Goal: Task Accomplishment & Management: Manage account settings

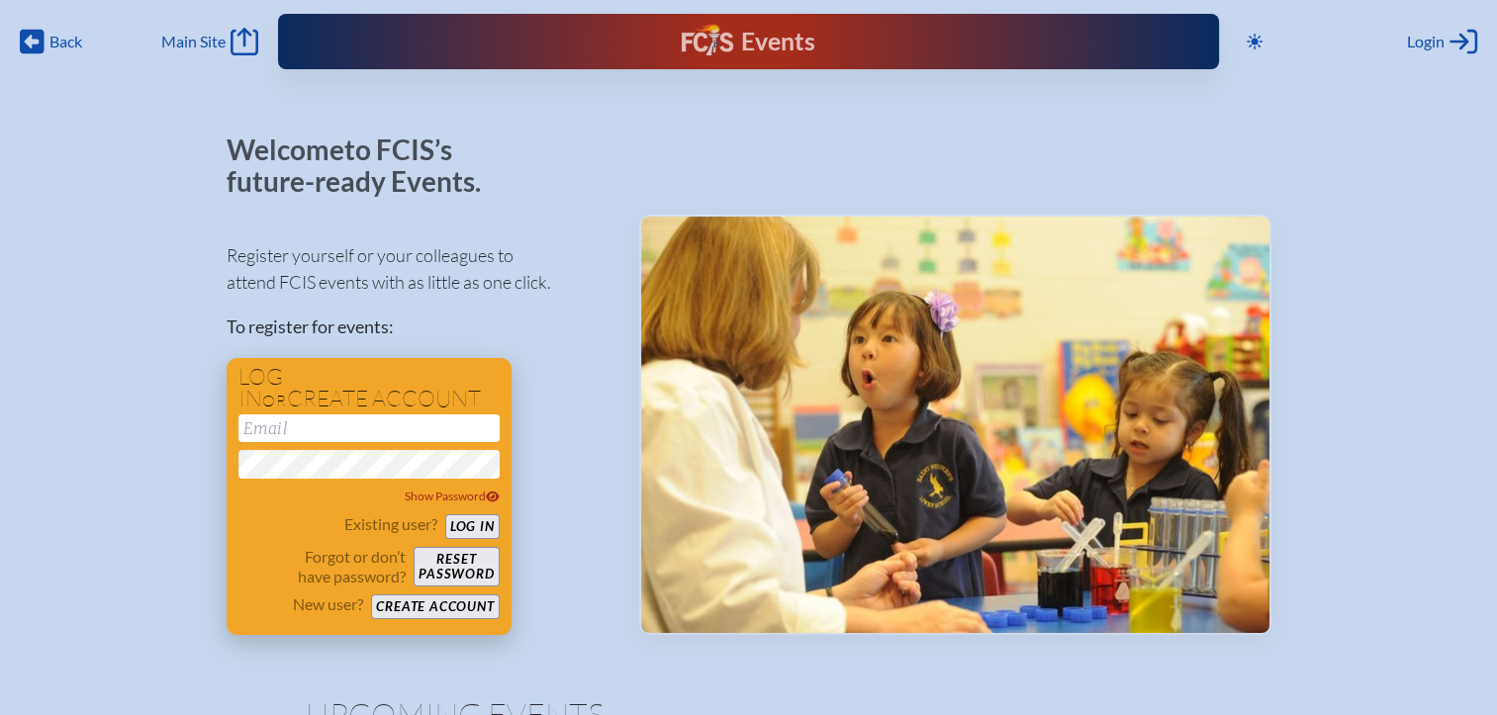
type input "[EMAIL_ADDRESS][DOMAIN_NAME]"
click at [485, 524] on button "Log in" at bounding box center [472, 526] width 54 height 25
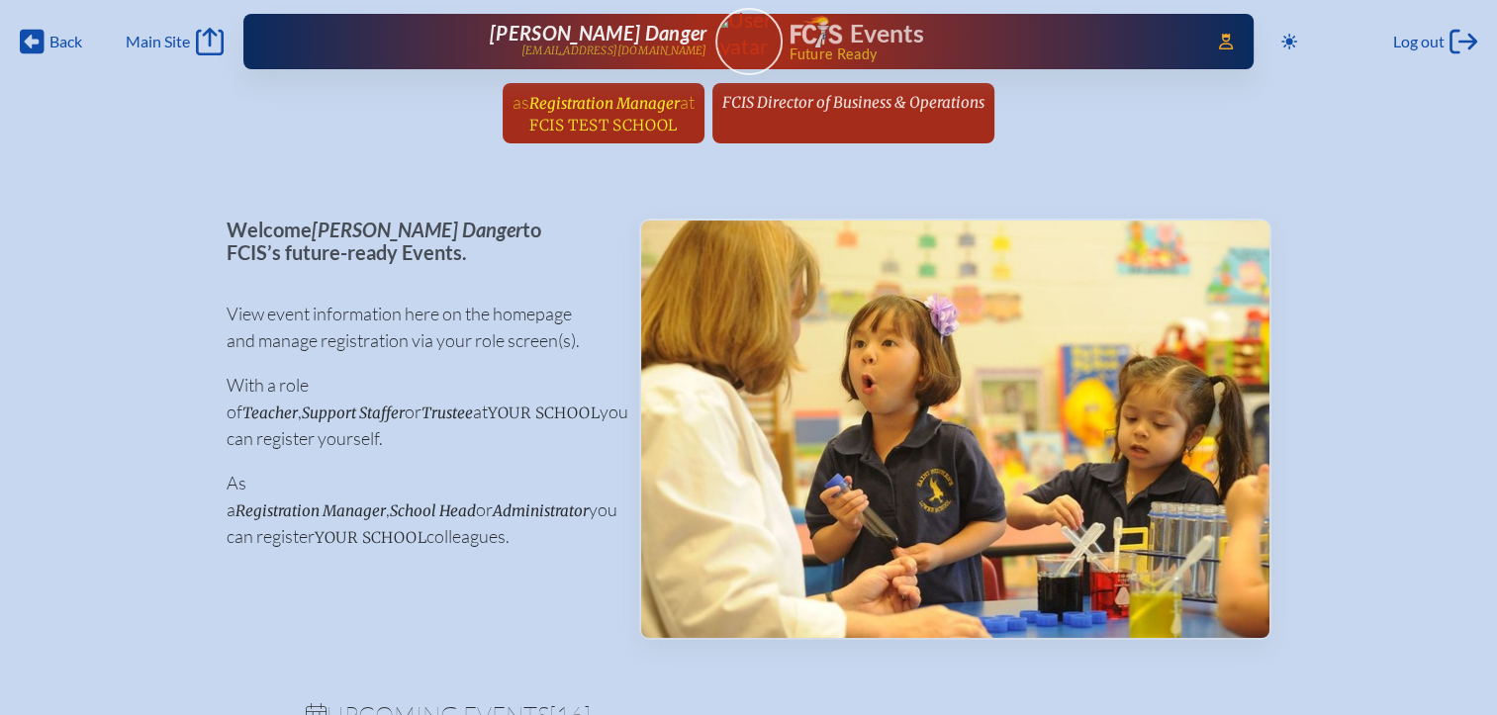
click at [658, 121] on span "FCIS Test School" at bounding box center [602, 125] width 147 height 19
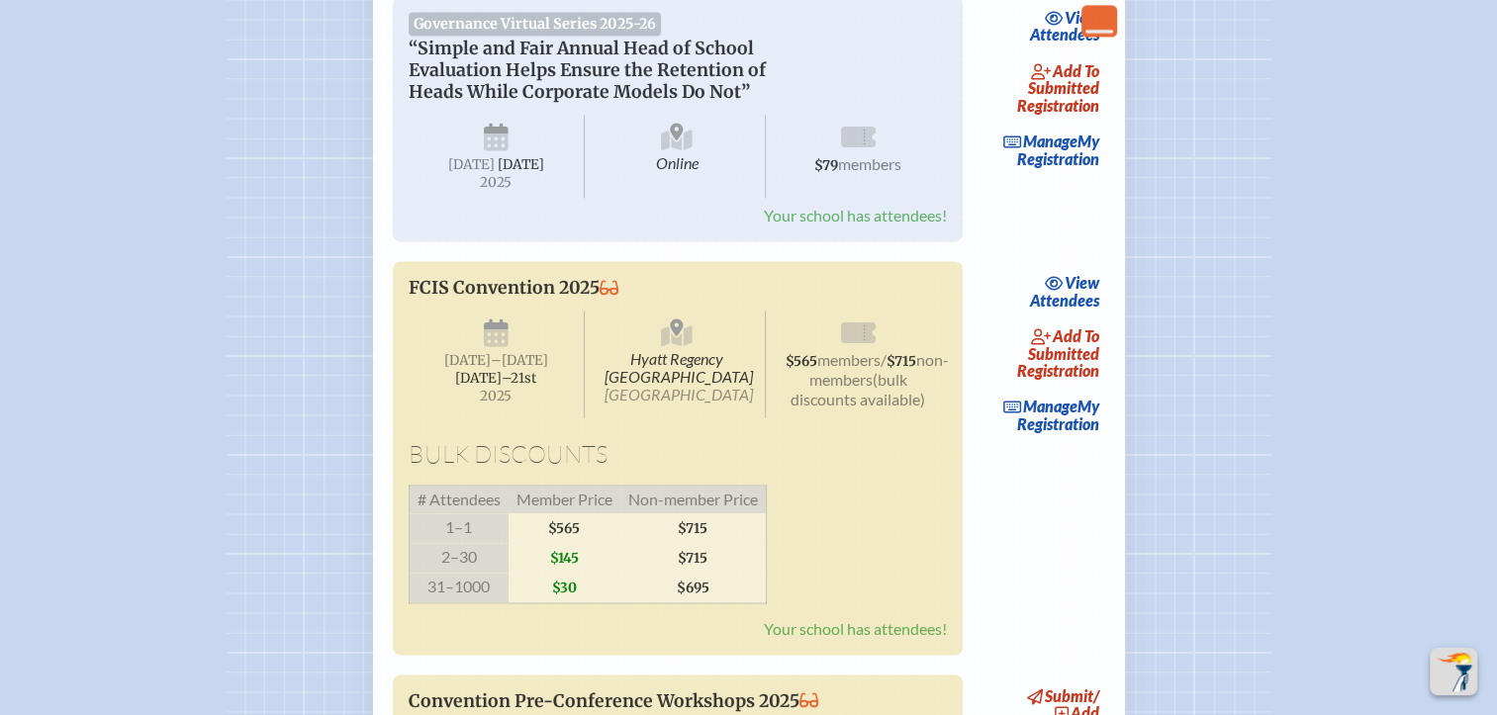
scroll to position [3264, 0]
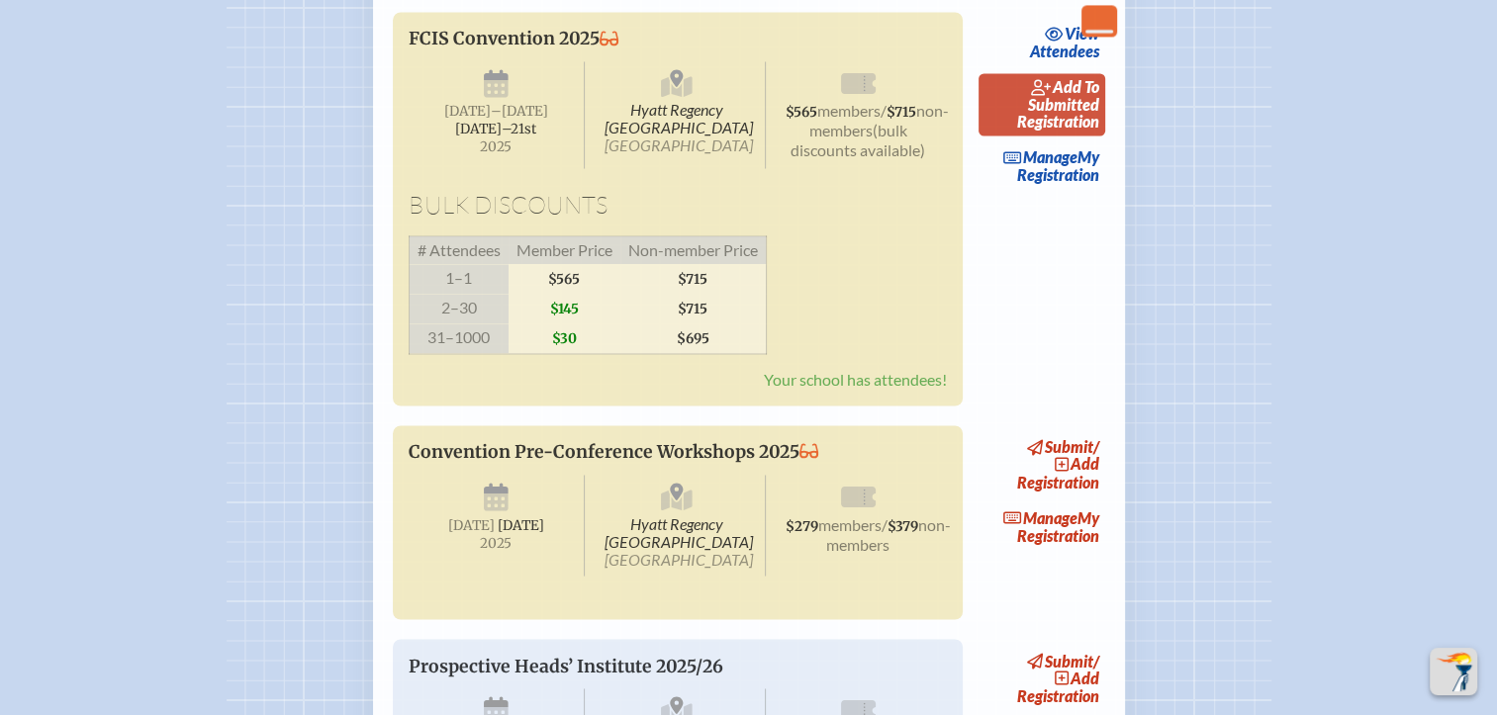
click at [1050, 114] on span "add to submitted" at bounding box center [1063, 95] width 71 height 37
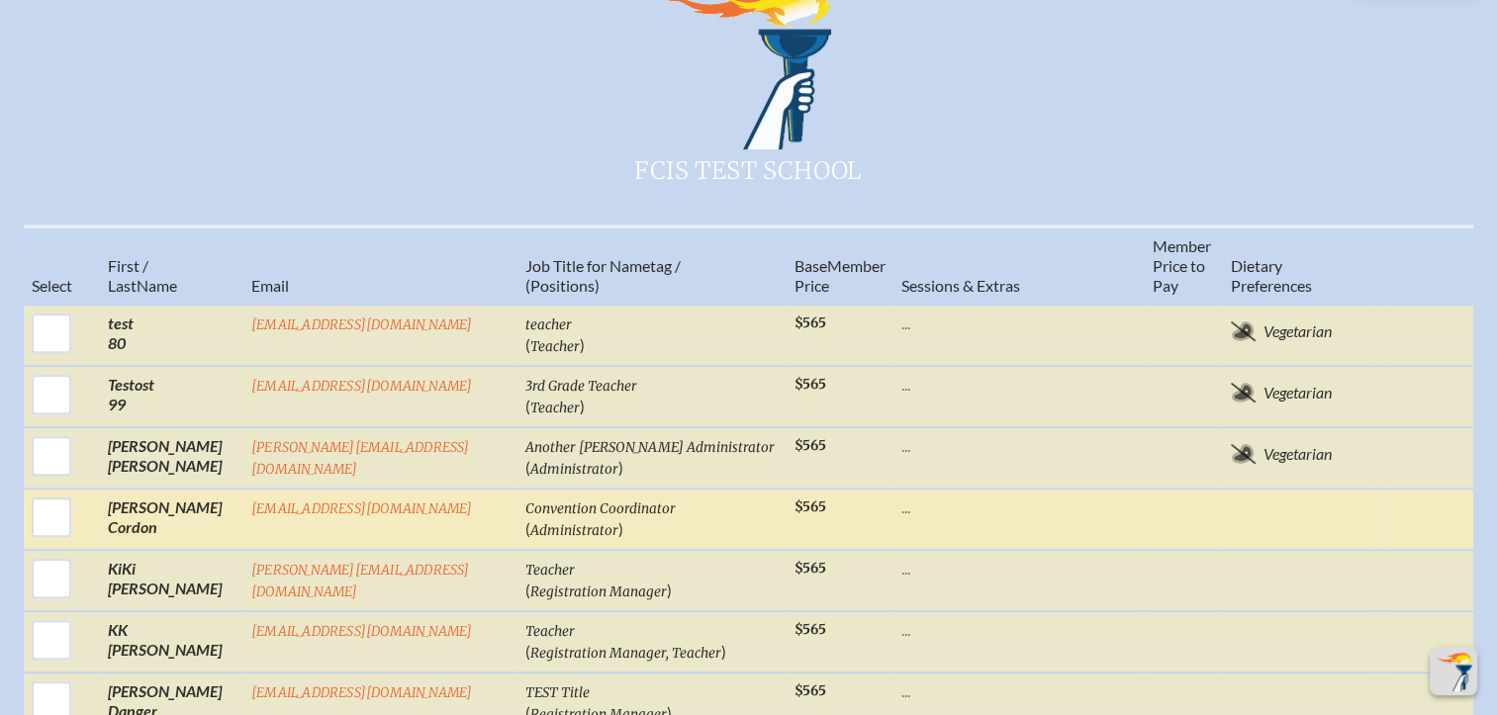
scroll to position [791, 0]
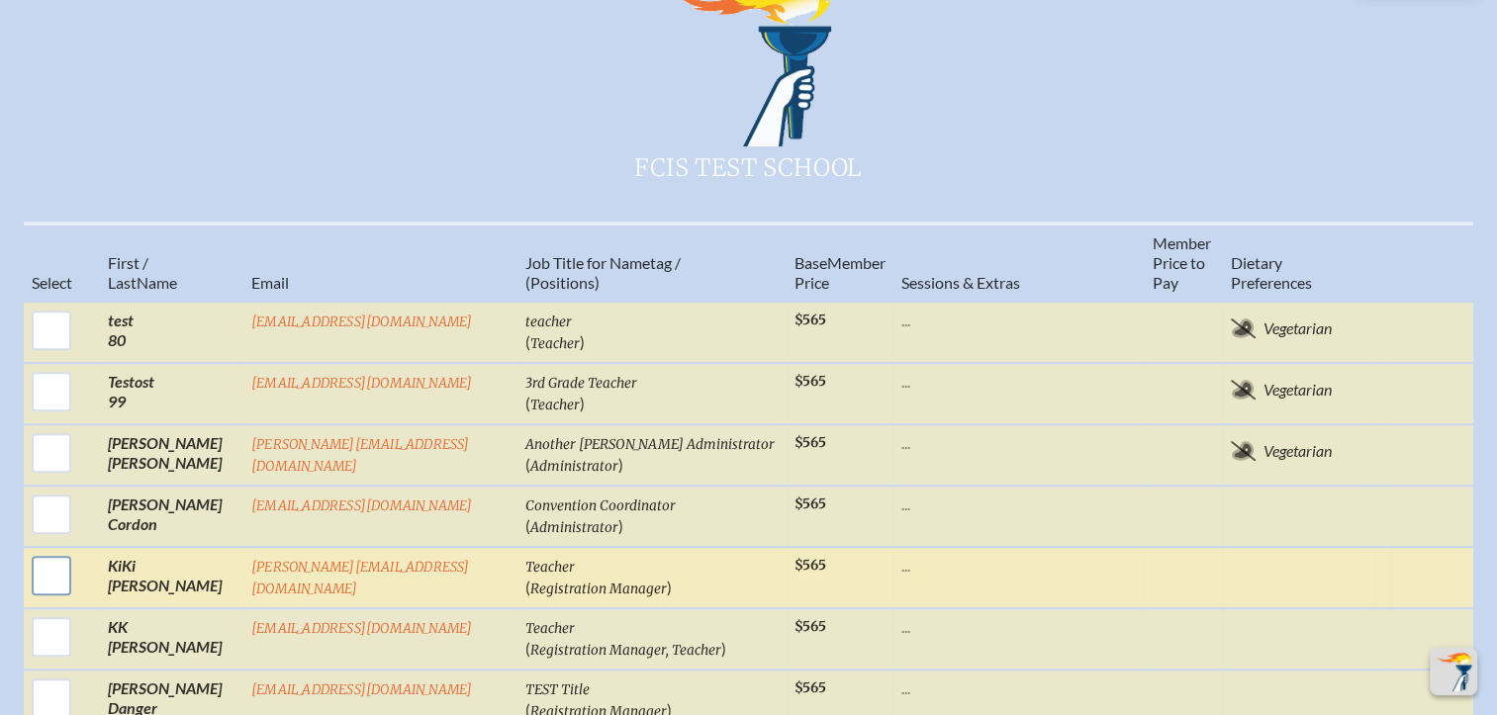
click at [40, 551] on input "checkbox" at bounding box center [51, 575] width 49 height 49
checkbox input "true"
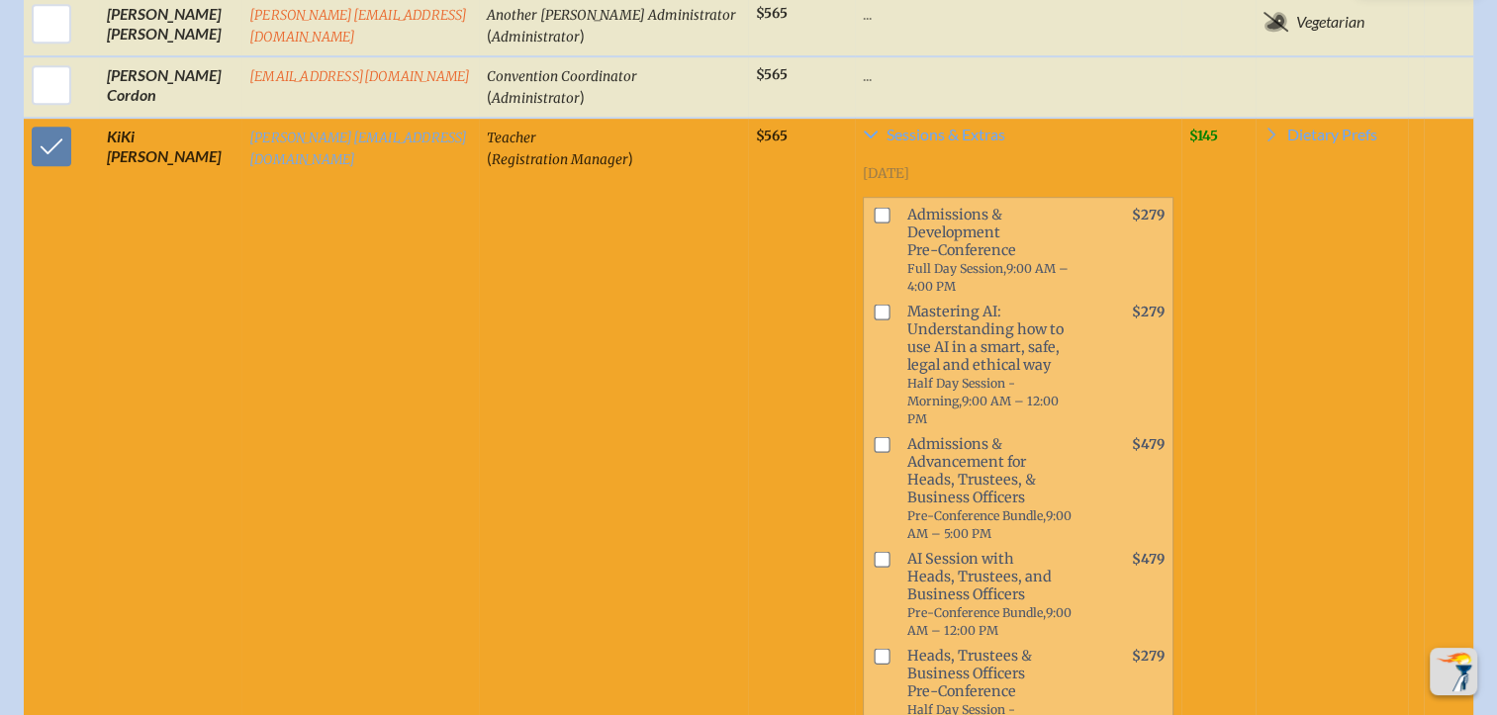
scroll to position [1187, 0]
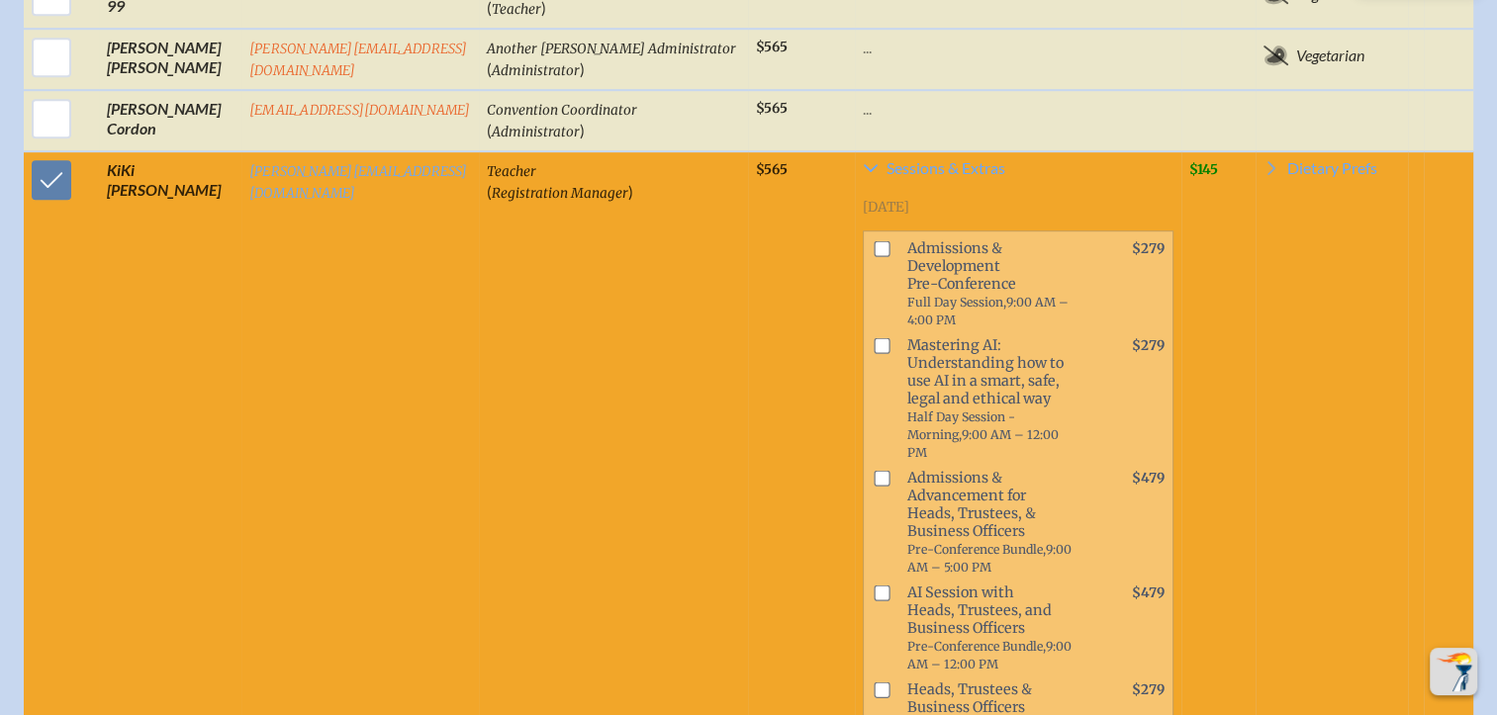
click at [873, 241] on input "checkbox" at bounding box center [881, 249] width 16 height 16
checkbox input "true"
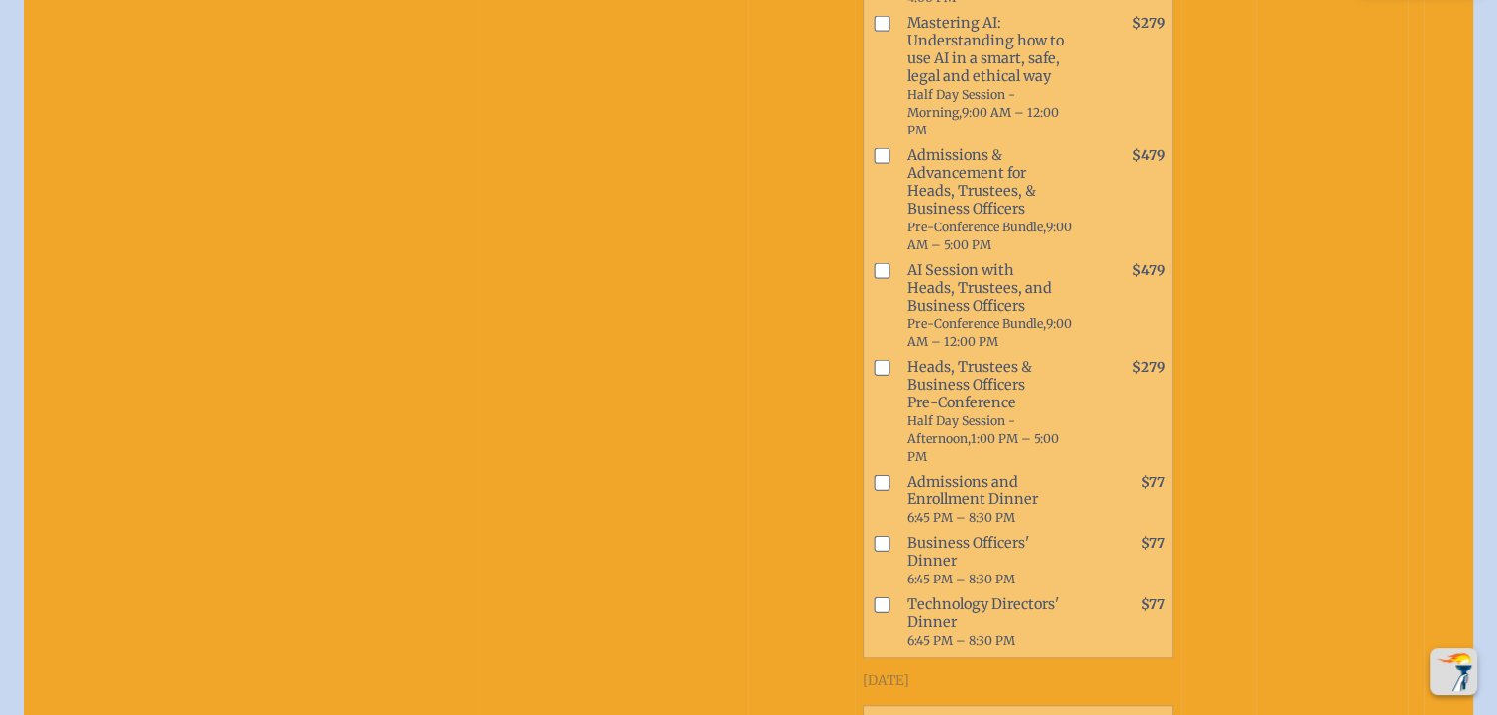
scroll to position [1583, 0]
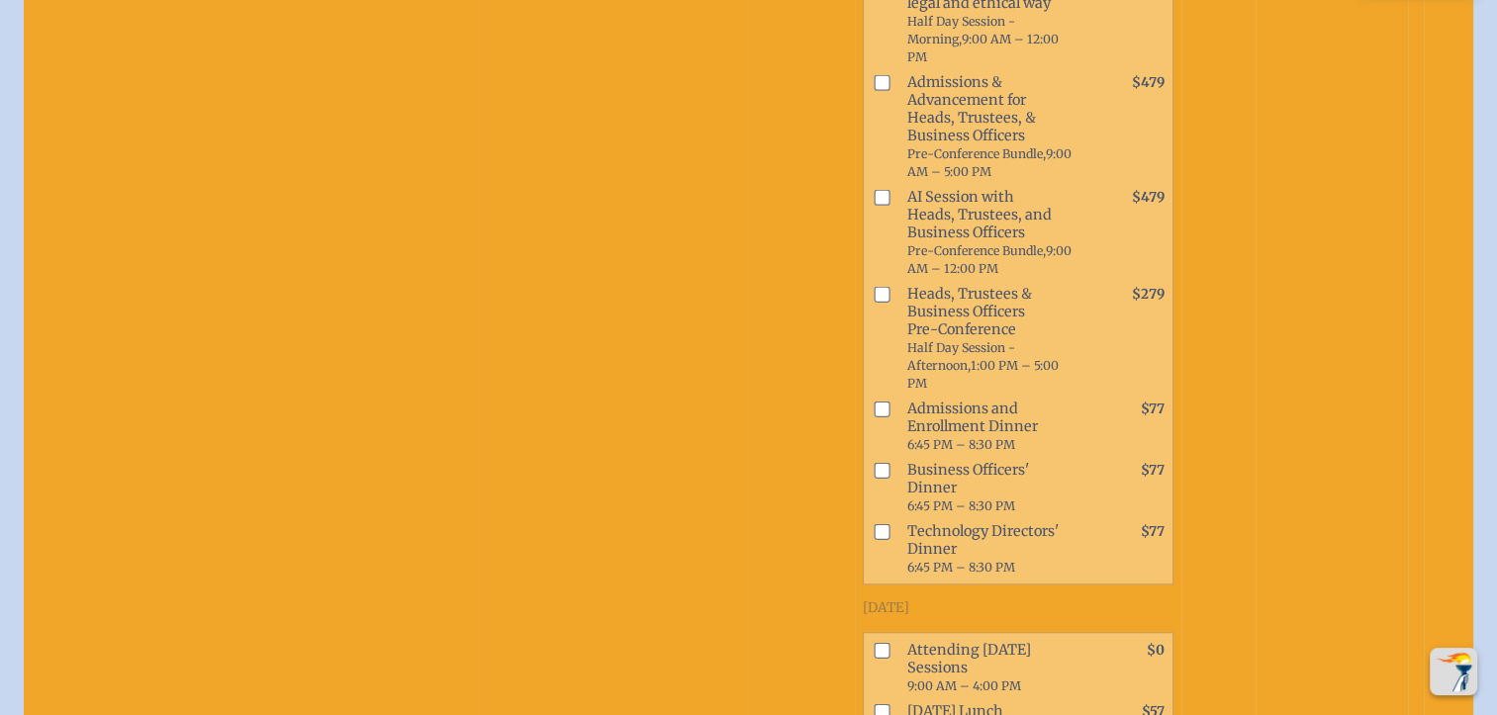
click at [873, 524] on input "checkbox" at bounding box center [881, 532] width 16 height 16
checkbox input "true"
click at [873, 642] on input "checkbox" at bounding box center [881, 650] width 16 height 16
checkbox input "true"
click at [873, 703] on input "checkbox" at bounding box center [881, 711] width 16 height 16
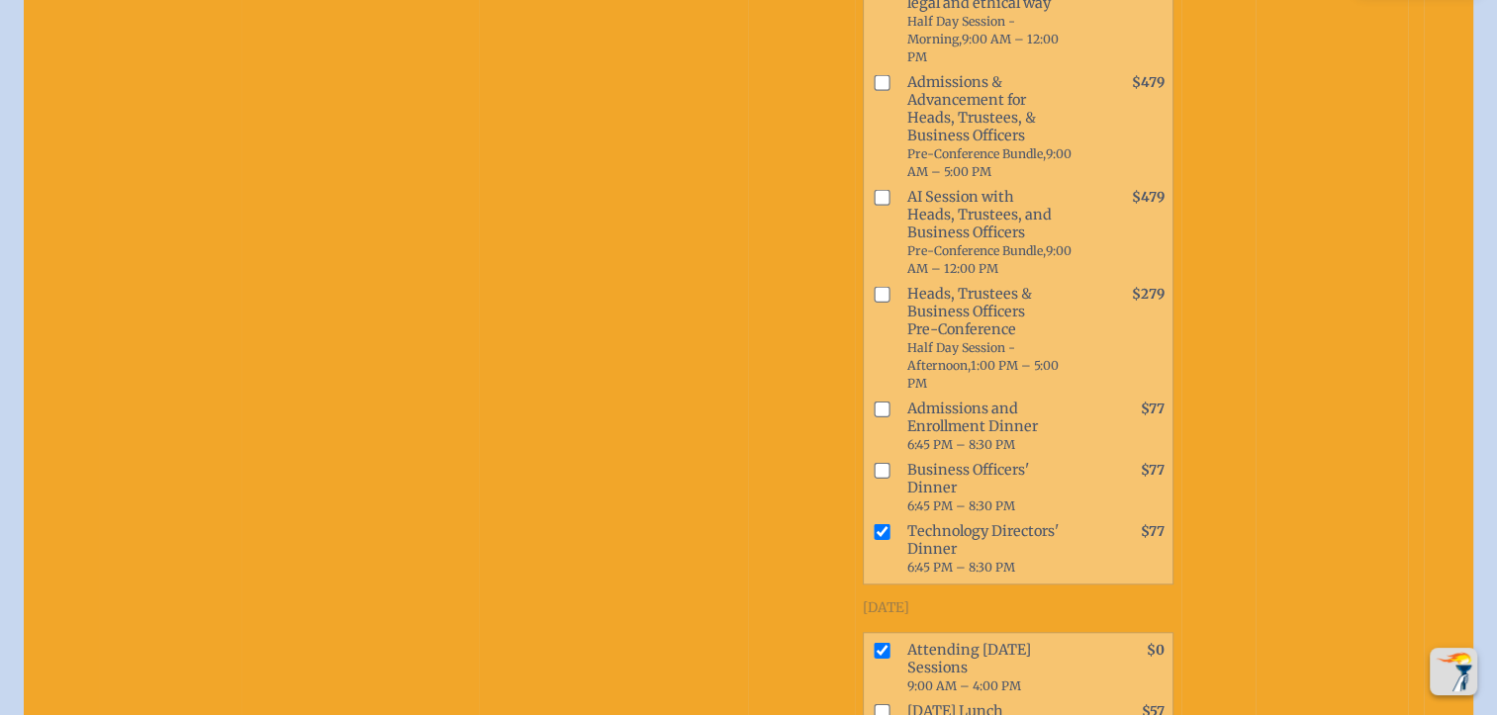
checkbox input "true"
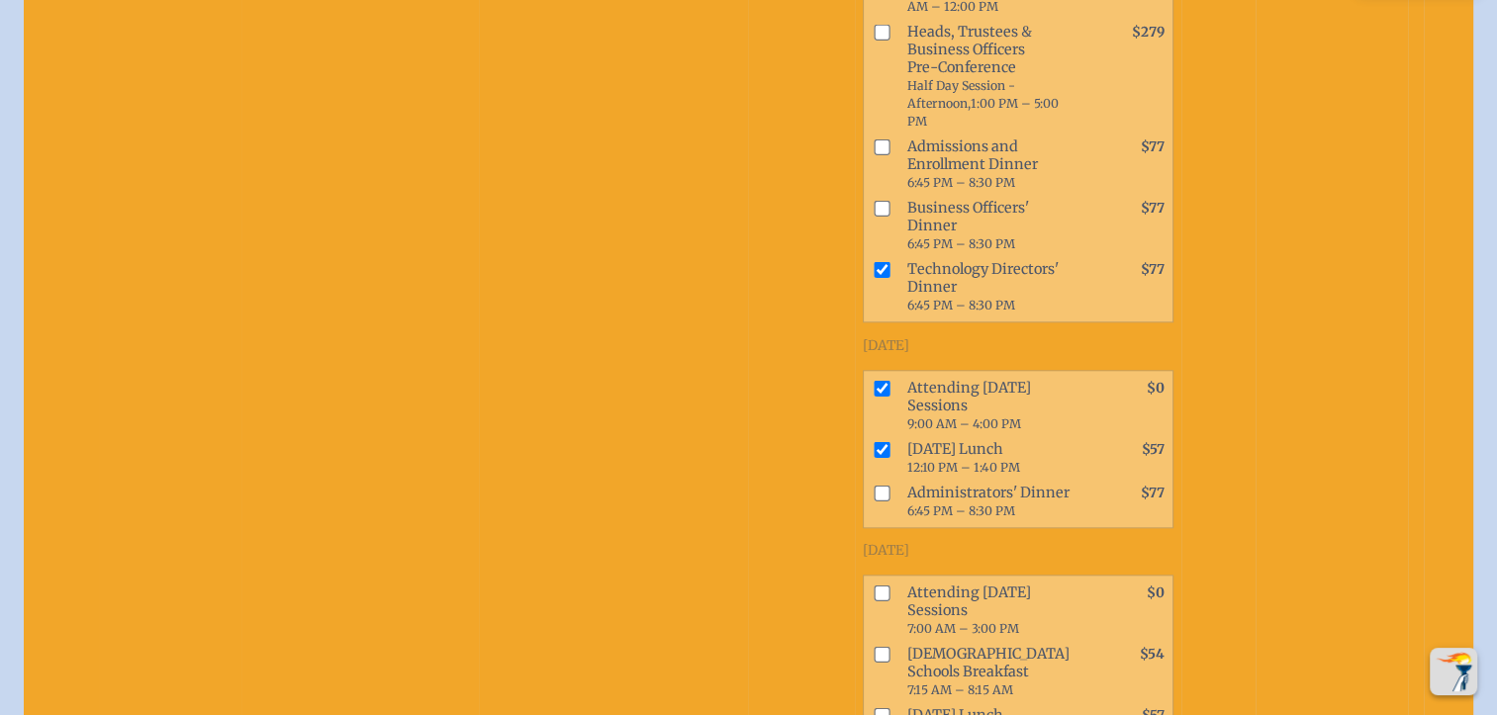
scroll to position [1879, 0]
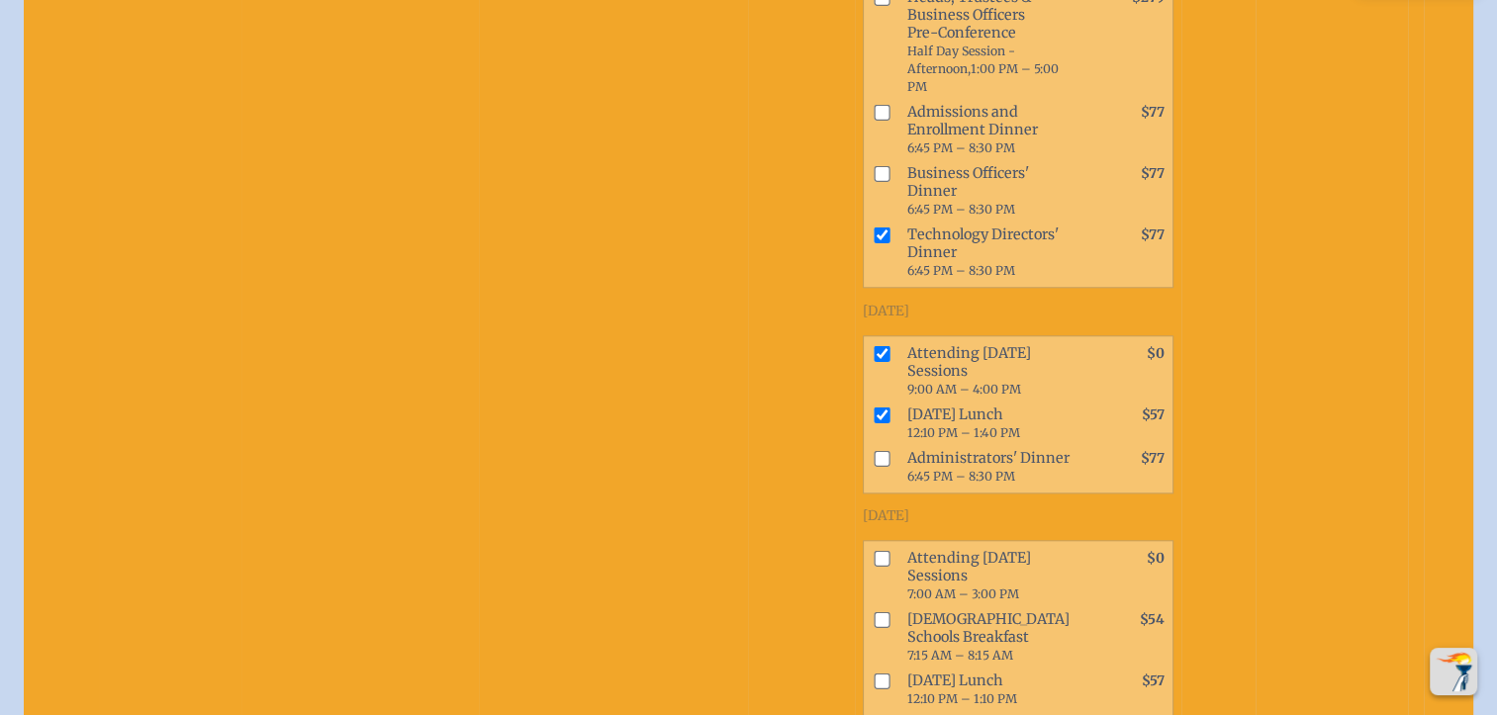
click at [873, 550] on input "checkbox" at bounding box center [881, 558] width 16 height 16
checkbox input "true"
click at [873, 611] on input "checkbox" at bounding box center [881, 619] width 16 height 16
checkbox input "true"
click at [873, 673] on input "checkbox" at bounding box center [881, 681] width 16 height 16
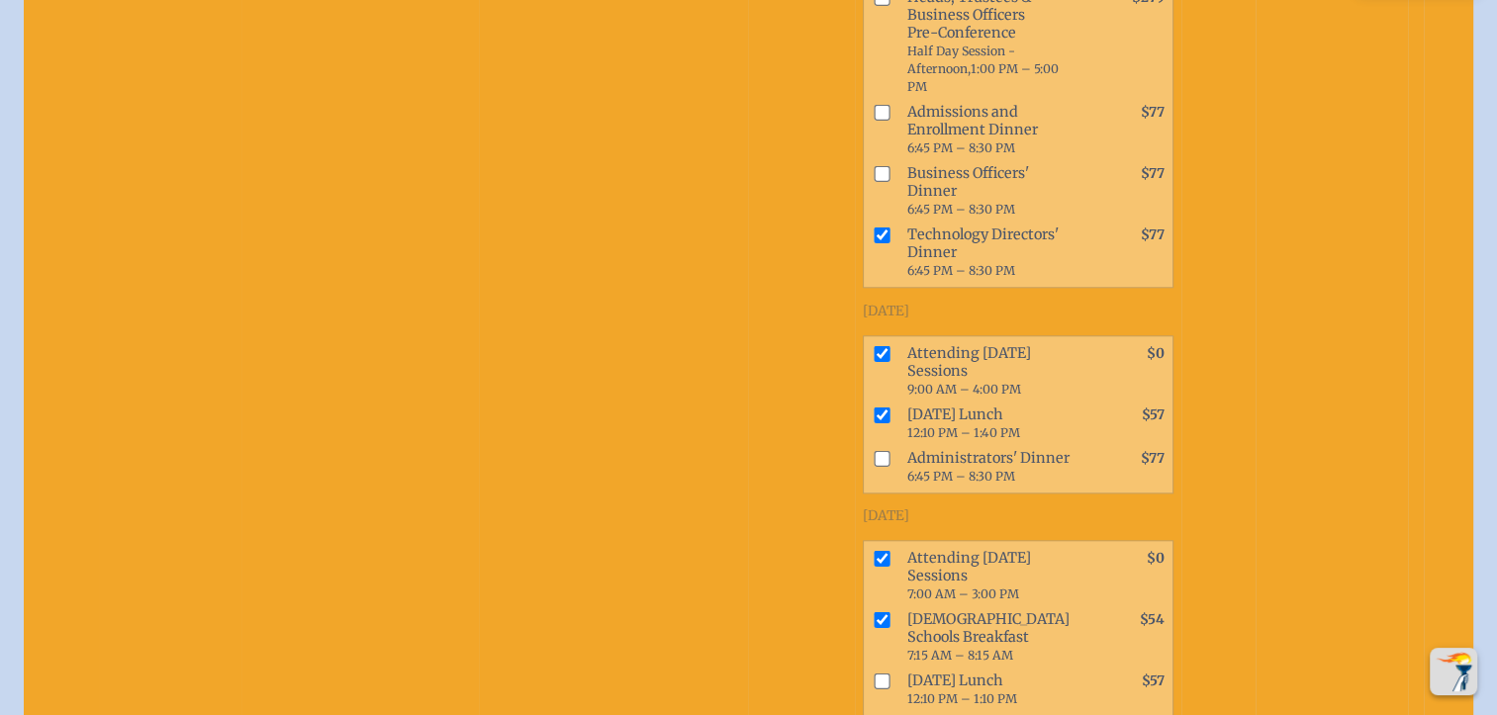
checkbox input "true"
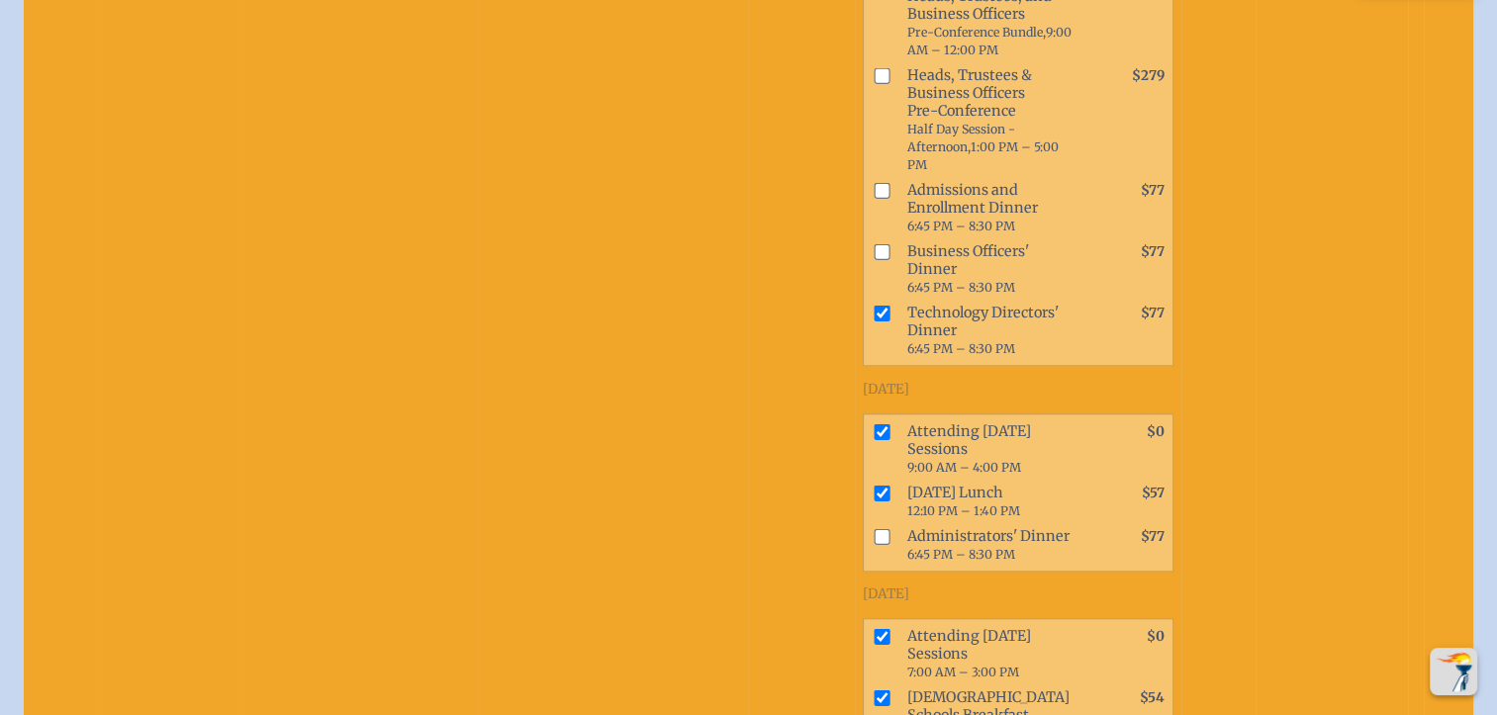
scroll to position [1781, 0]
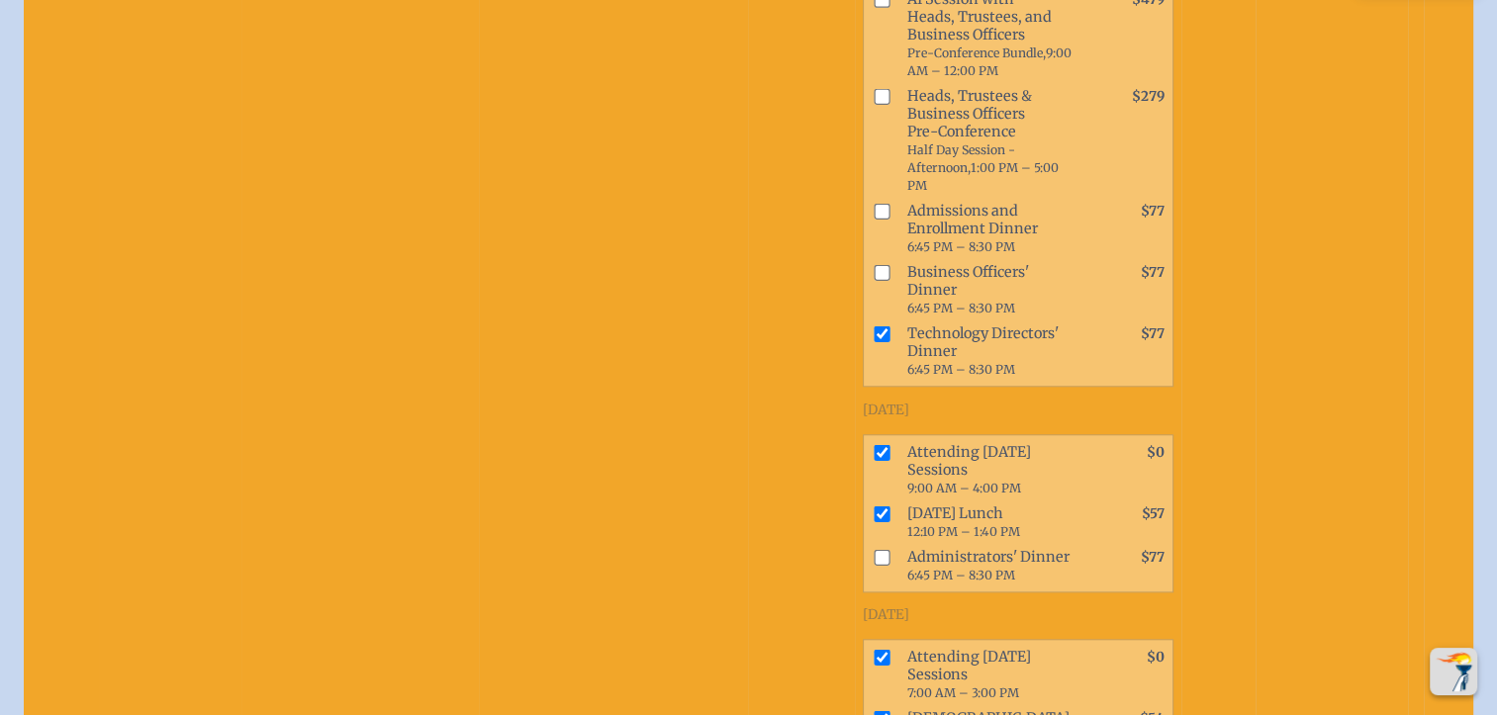
click at [873, 549] on input "checkbox" at bounding box center [881, 557] width 16 height 16
checkbox input "true"
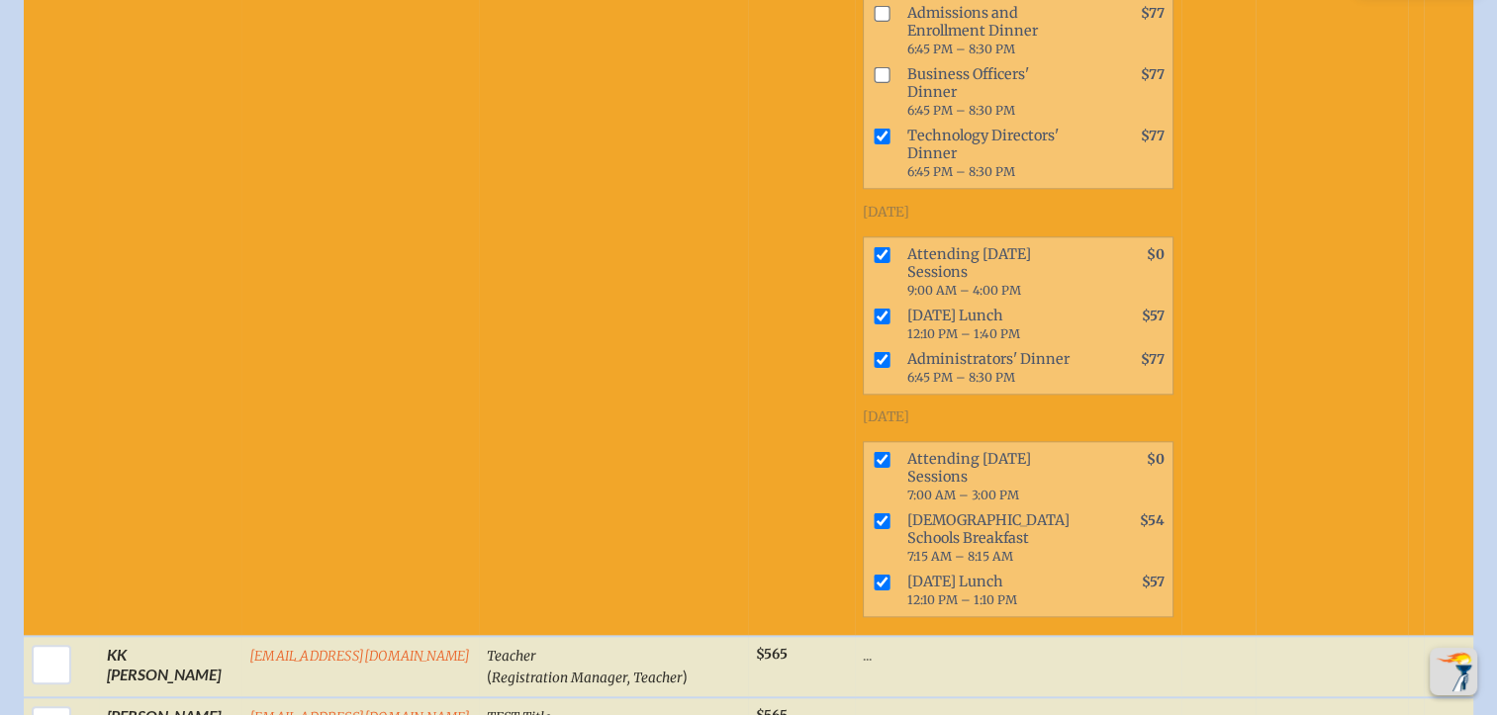
scroll to position [2176, 0]
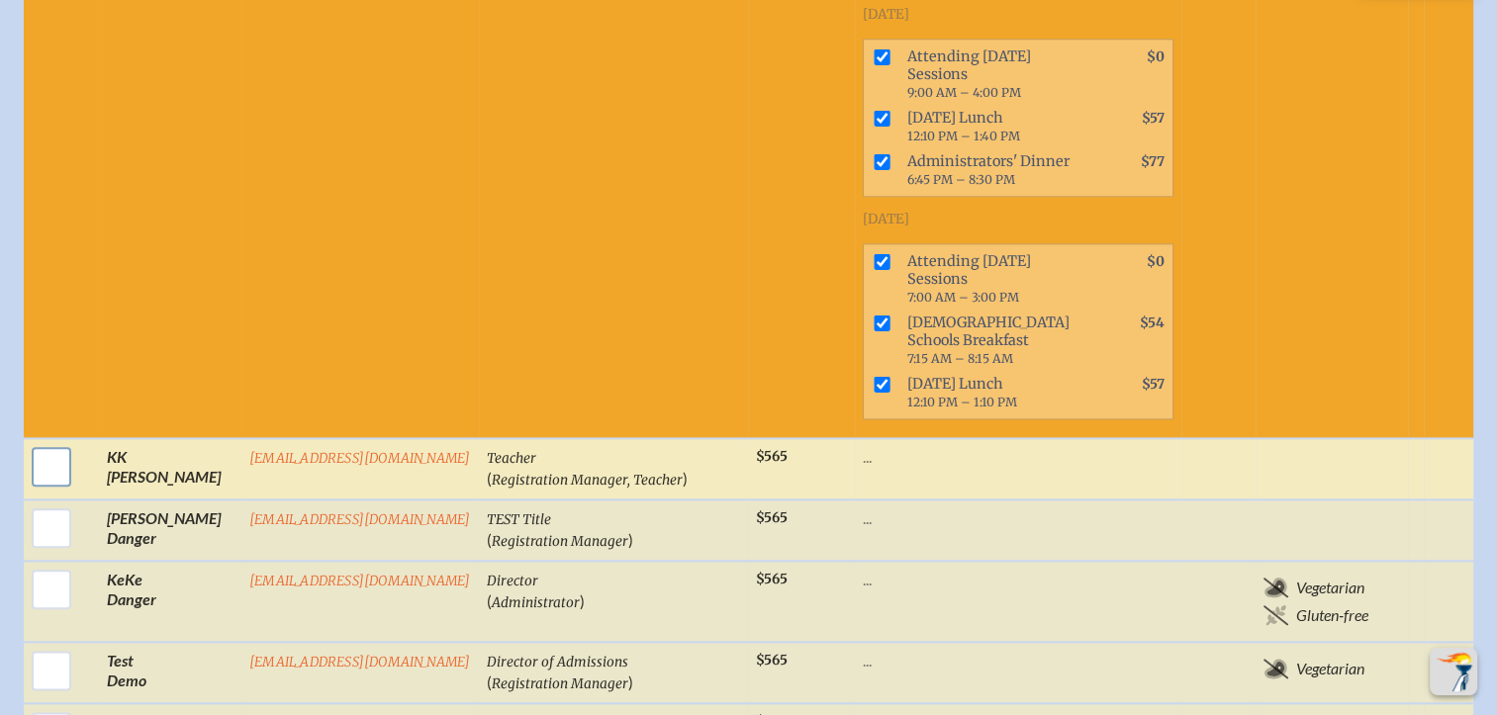
click at [57, 442] on input "checkbox" at bounding box center [51, 466] width 49 height 49
checkbox input "true"
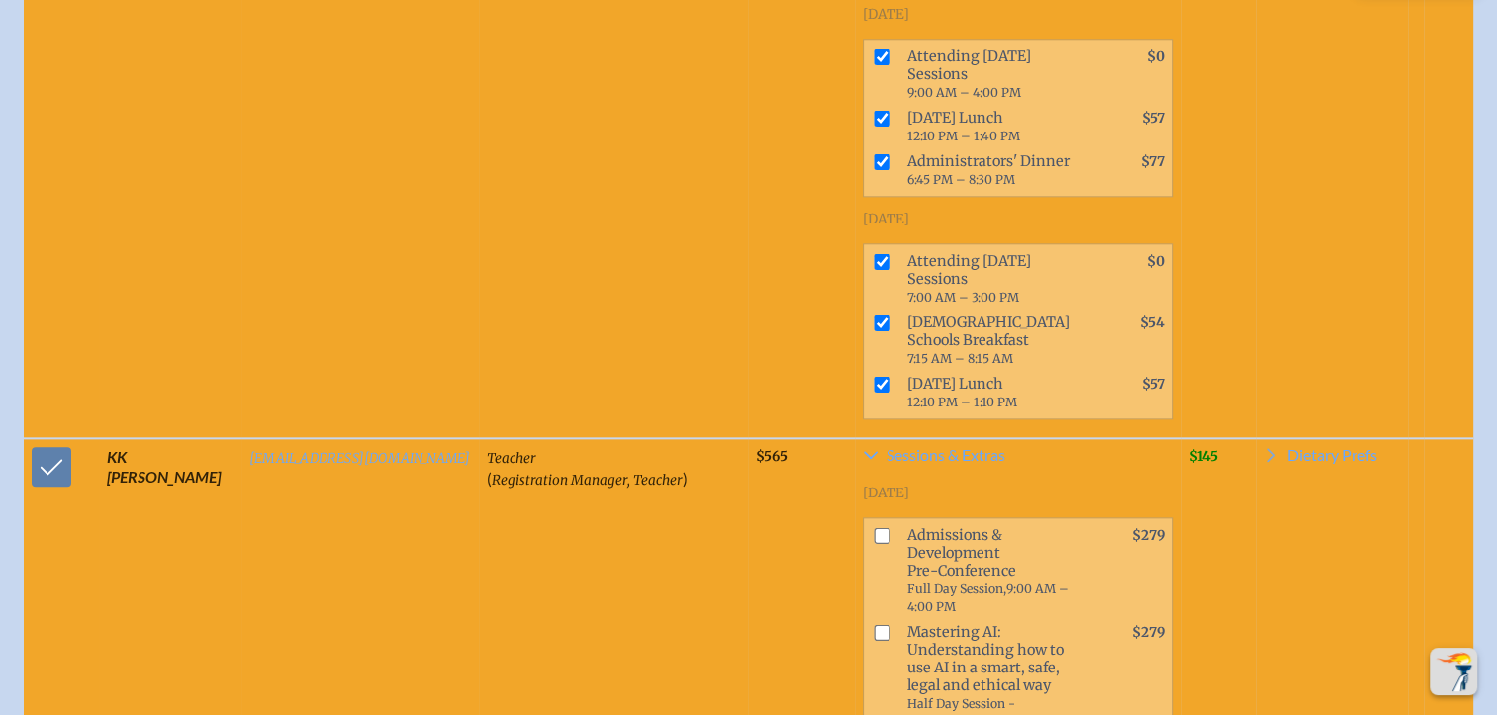
scroll to position [2374, 0]
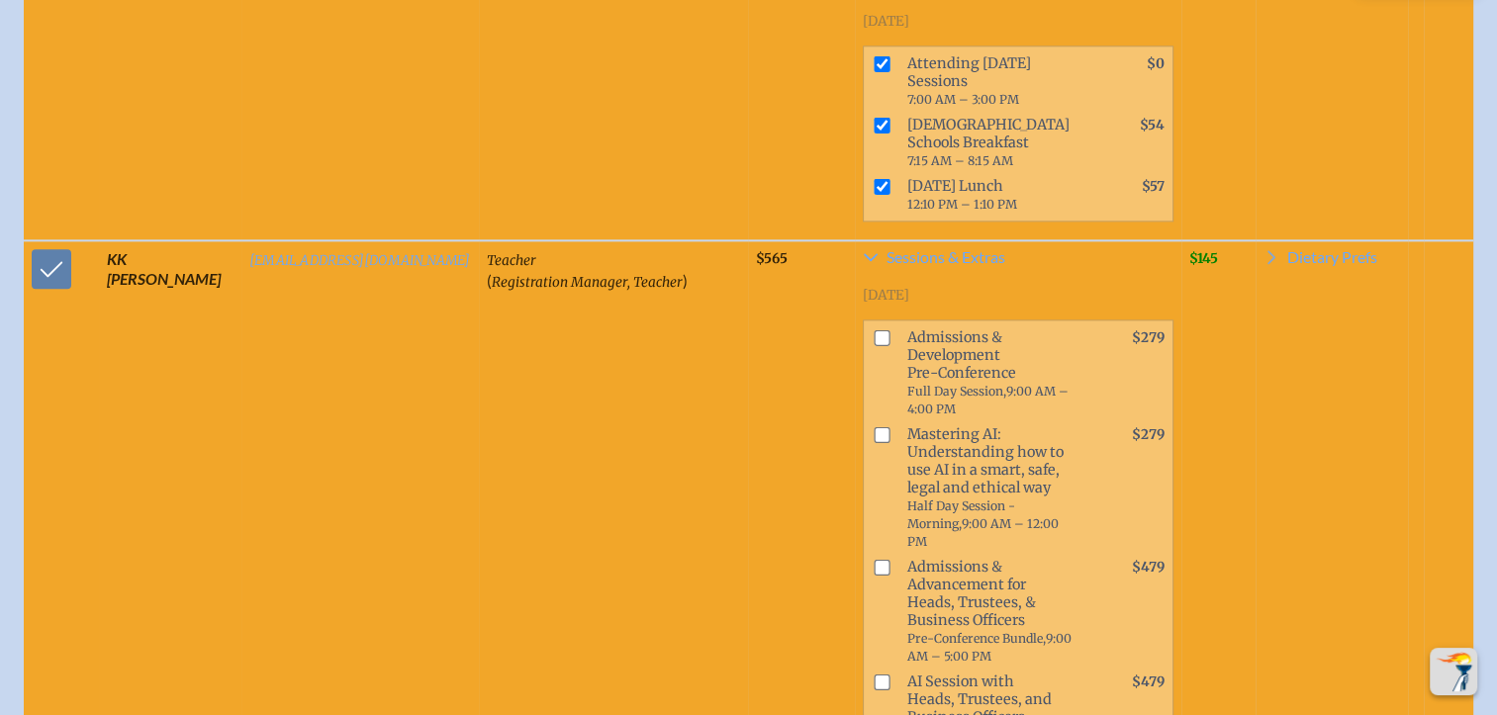
click at [873, 559] on input "checkbox" at bounding box center [881, 567] width 16 height 16
checkbox input "true"
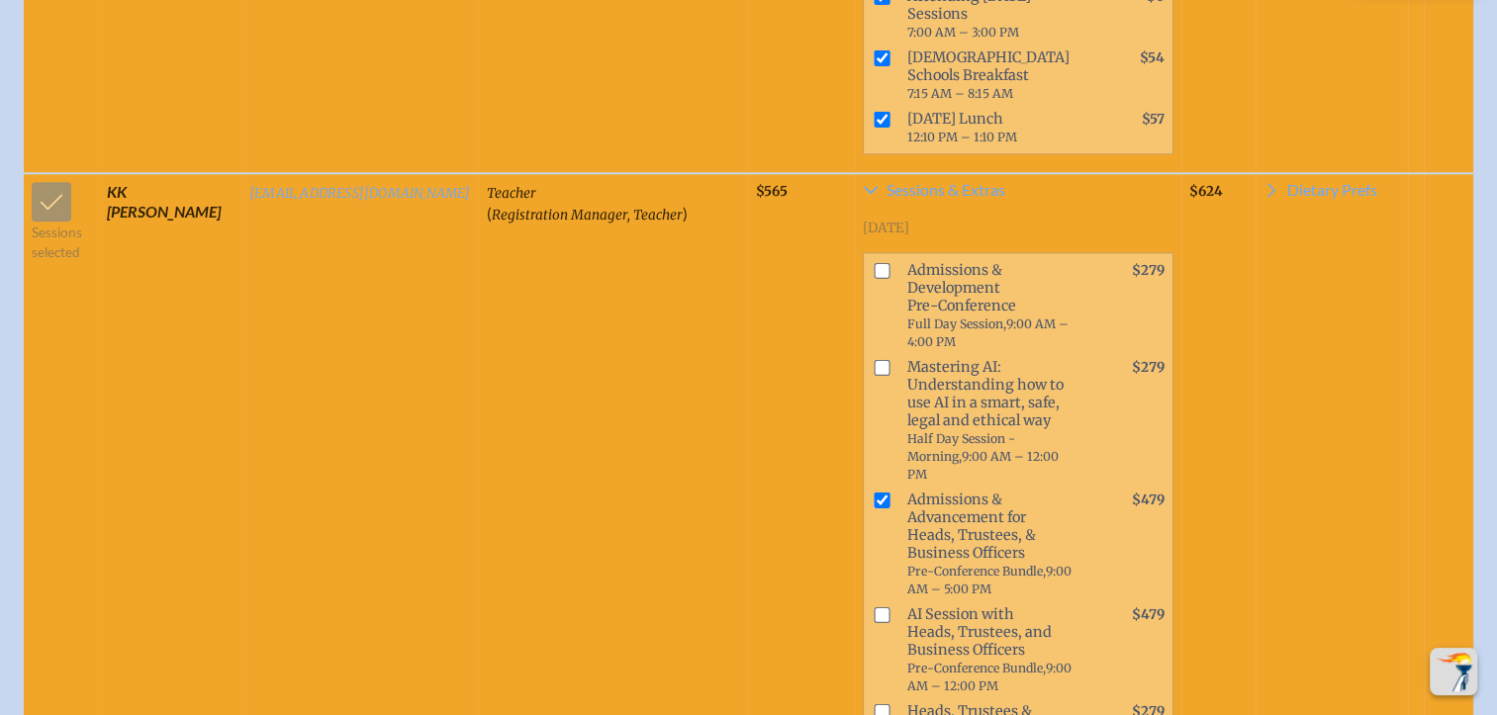
scroll to position [2671, 0]
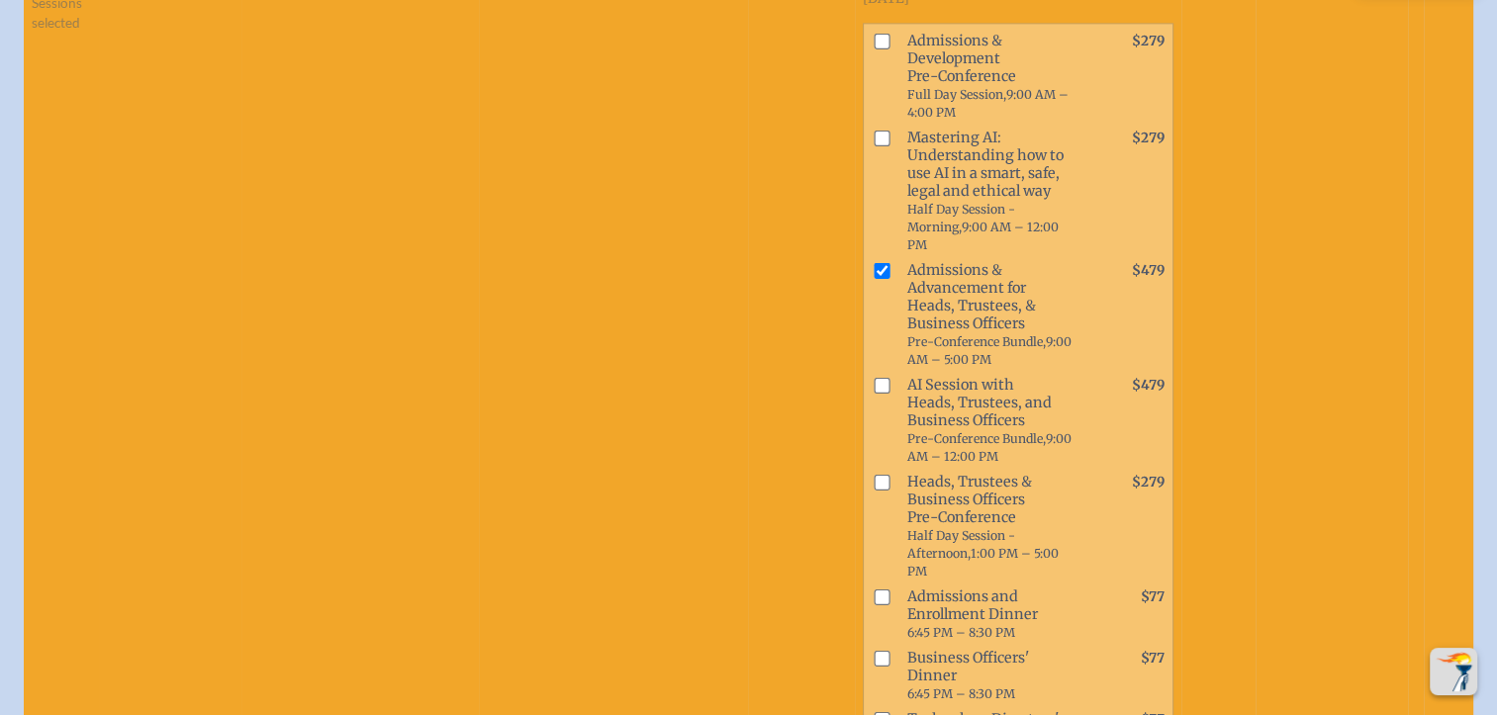
click at [873, 650] on input "checkbox" at bounding box center [881, 658] width 16 height 16
checkbox input "true"
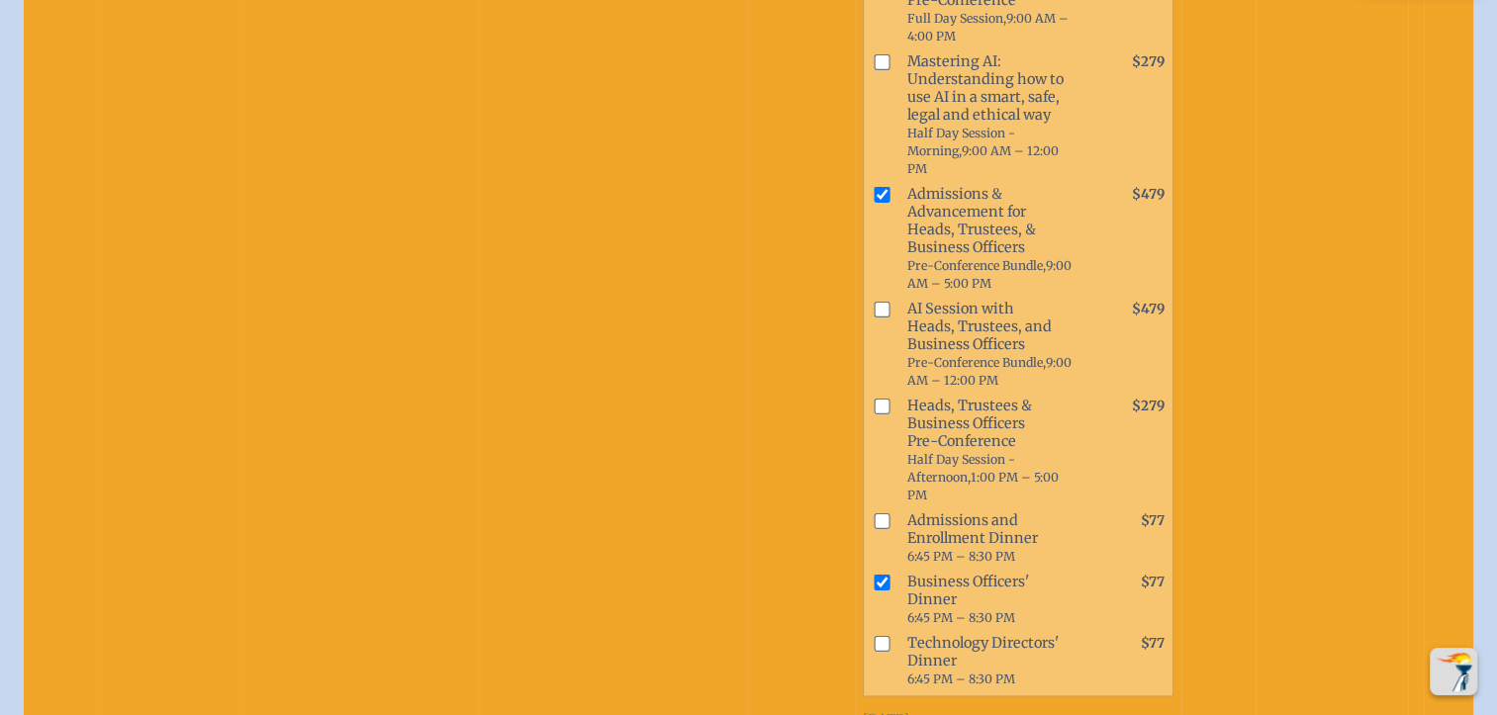
scroll to position [2869, 0]
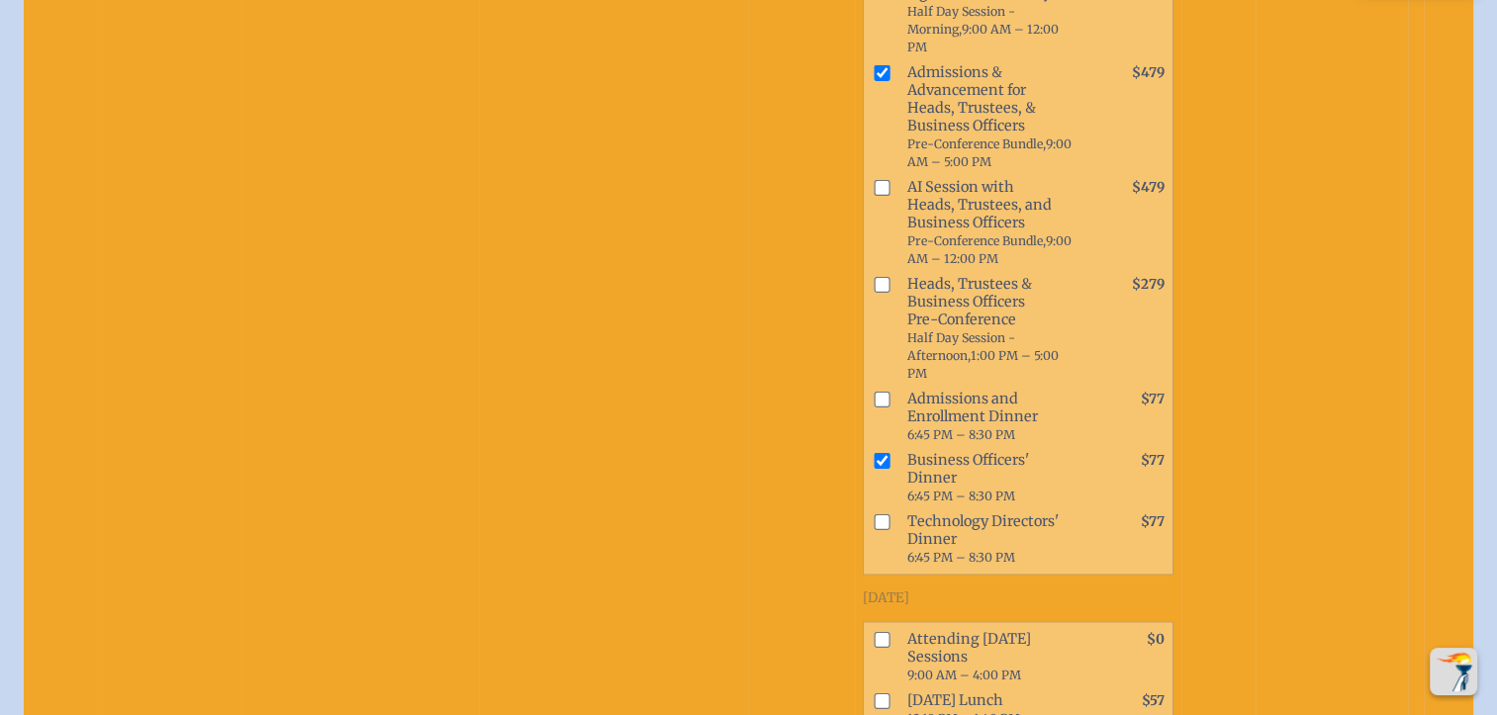
click at [873, 632] on input "checkbox" at bounding box center [881, 640] width 16 height 16
checkbox input "true"
click at [873, 693] on input "checkbox" at bounding box center [881, 701] width 16 height 16
checkbox input "true"
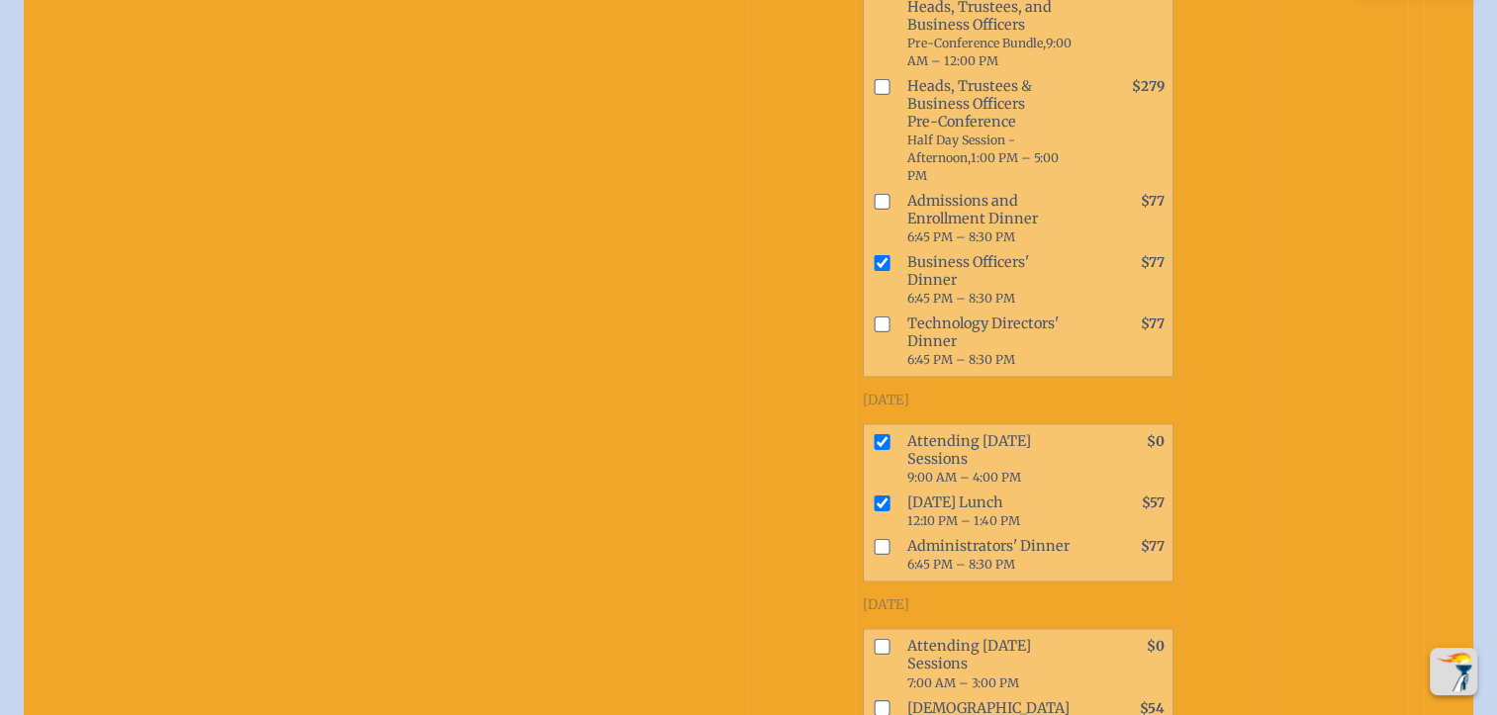
click at [873, 639] on input "checkbox" at bounding box center [881, 647] width 16 height 16
checkbox input "true"
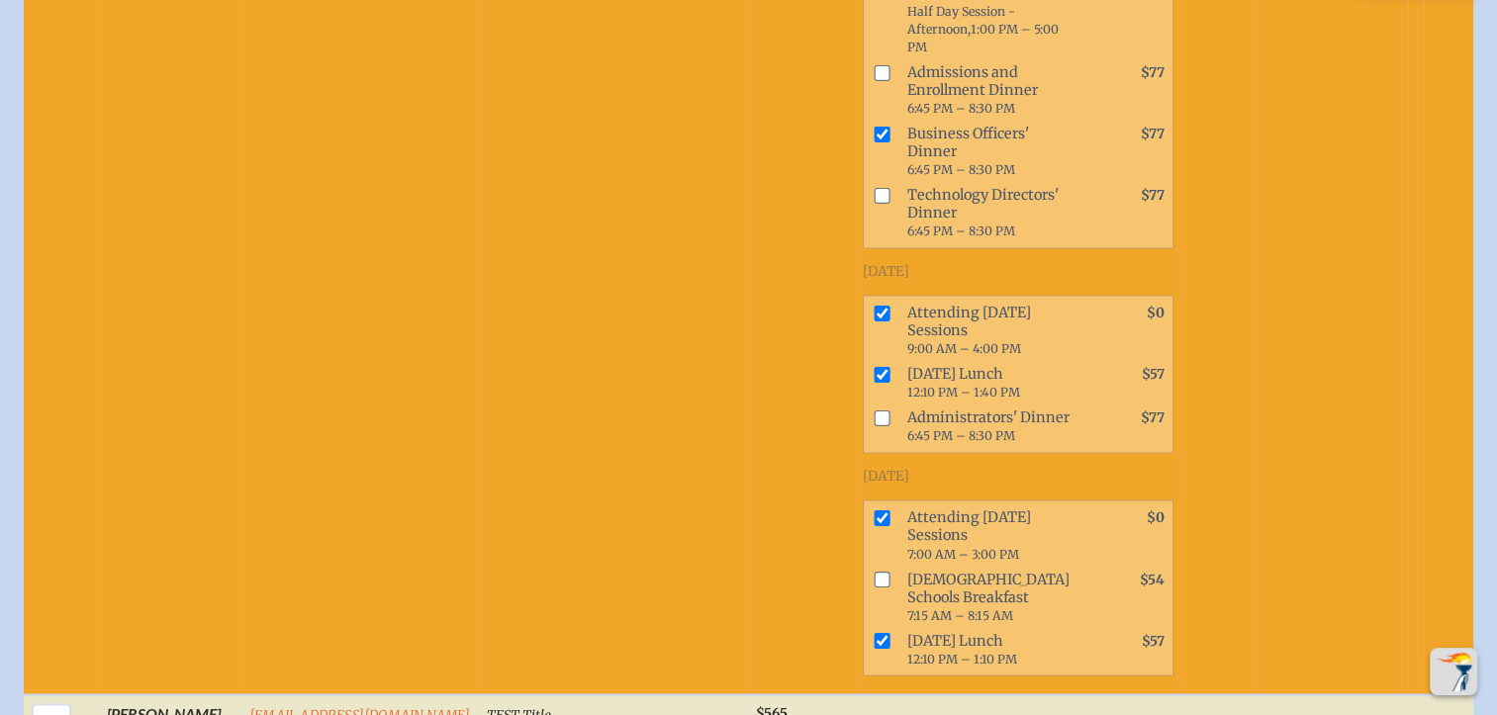
scroll to position [3363, 0]
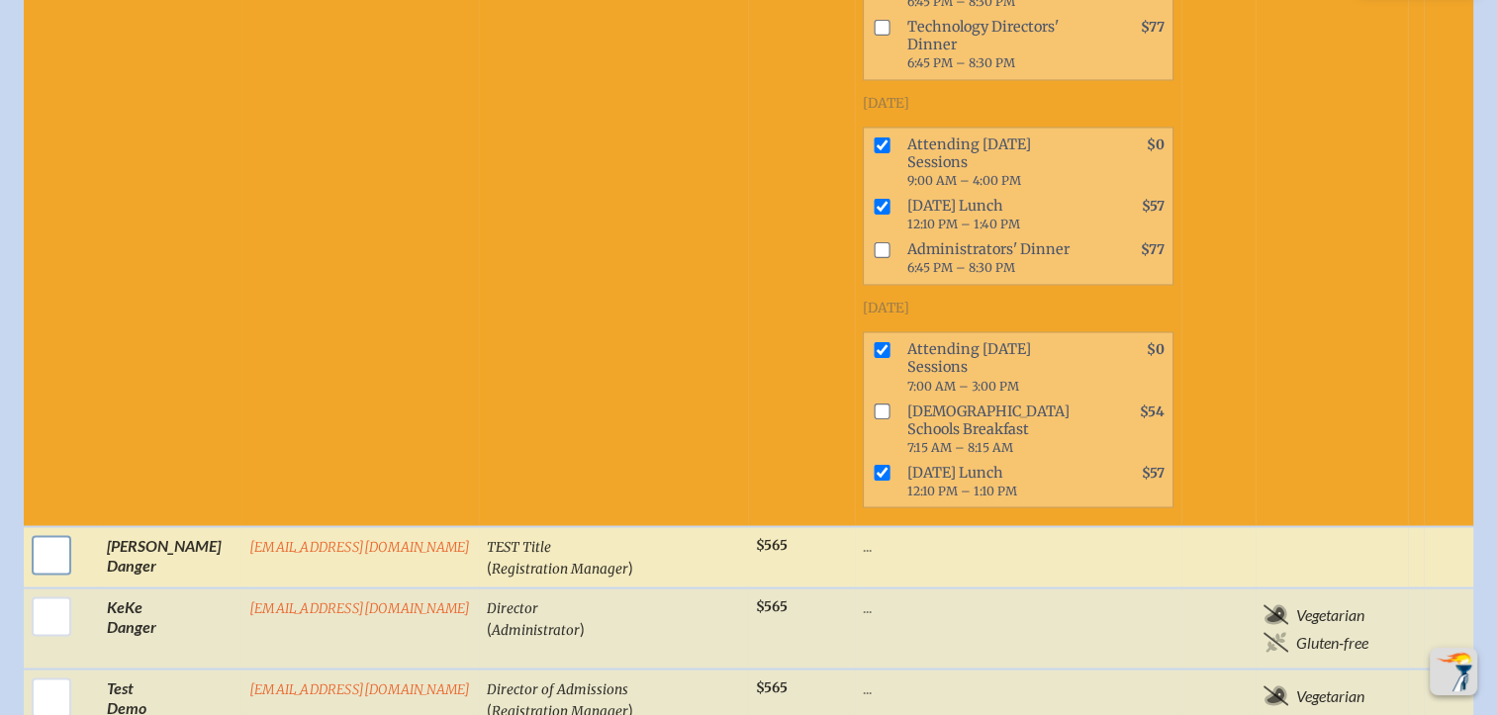
click at [47, 530] on input "checkbox" at bounding box center [51, 554] width 49 height 49
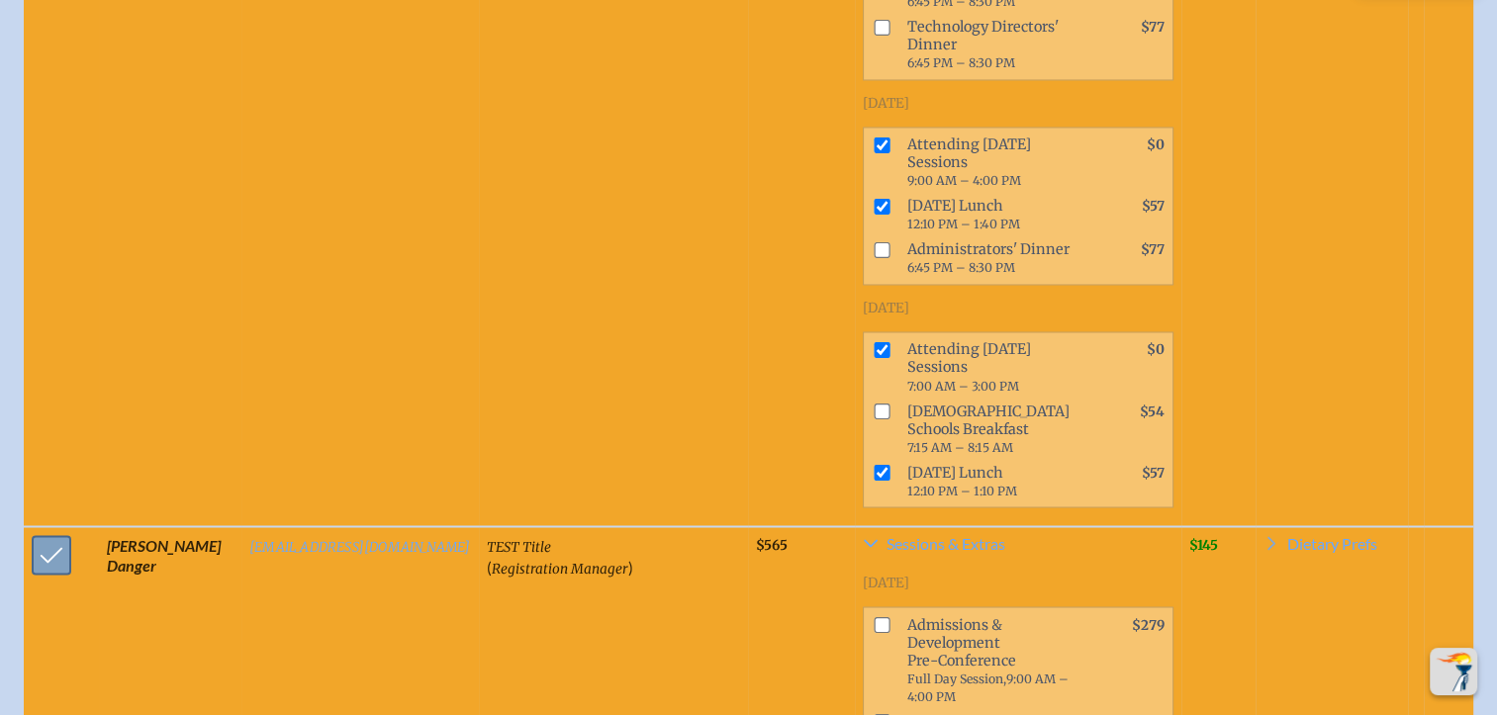
click at [44, 530] on input "checkbox" at bounding box center [51, 554] width 49 height 49
checkbox input "false"
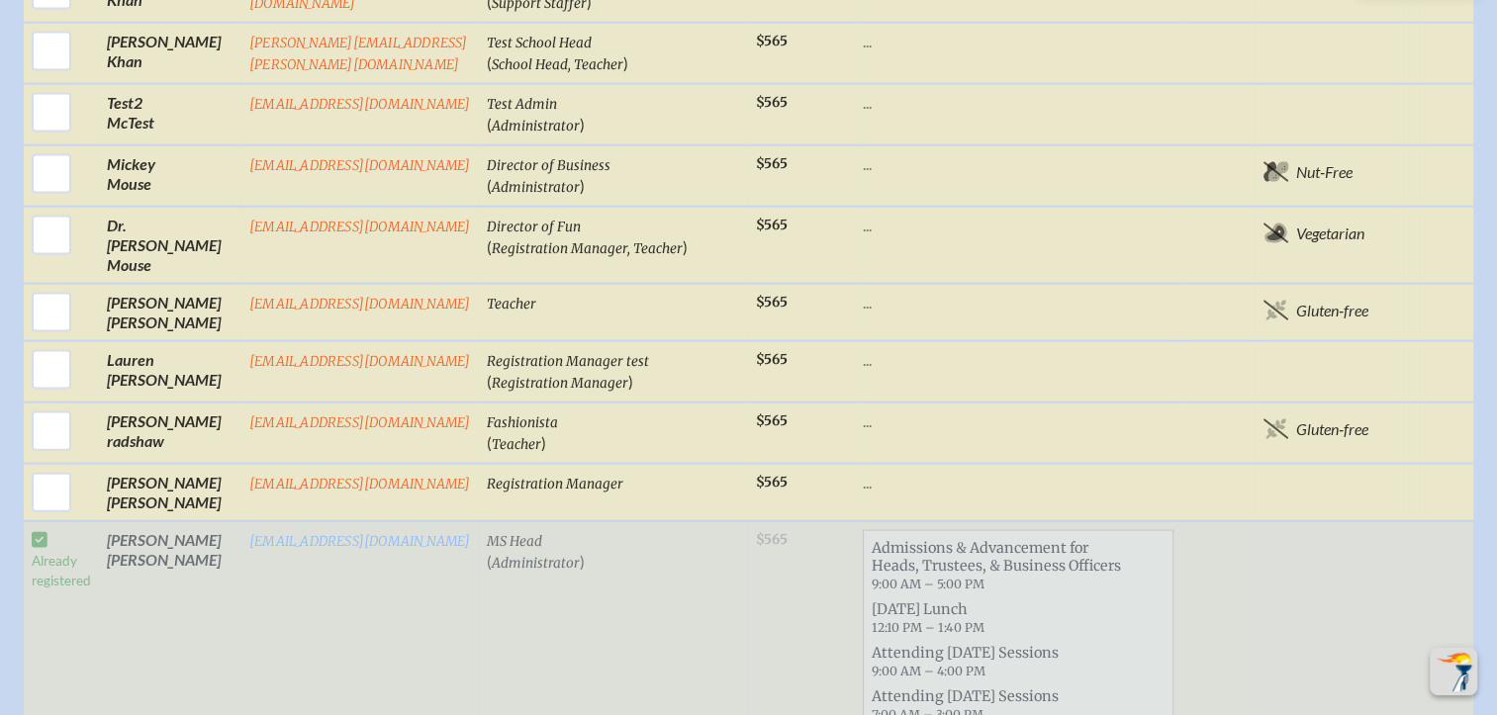
scroll to position [4254, 0]
drag, startPoint x: 424, startPoint y: 288, endPoint x: 241, endPoint y: 287, distance: 183.0
click at [241, 522] on td "[EMAIL_ADDRESS][DOMAIN_NAME]" at bounding box center [359, 657] width 237 height 271
copy link "[EMAIL_ADDRESS][DOMAIN_NAME]"
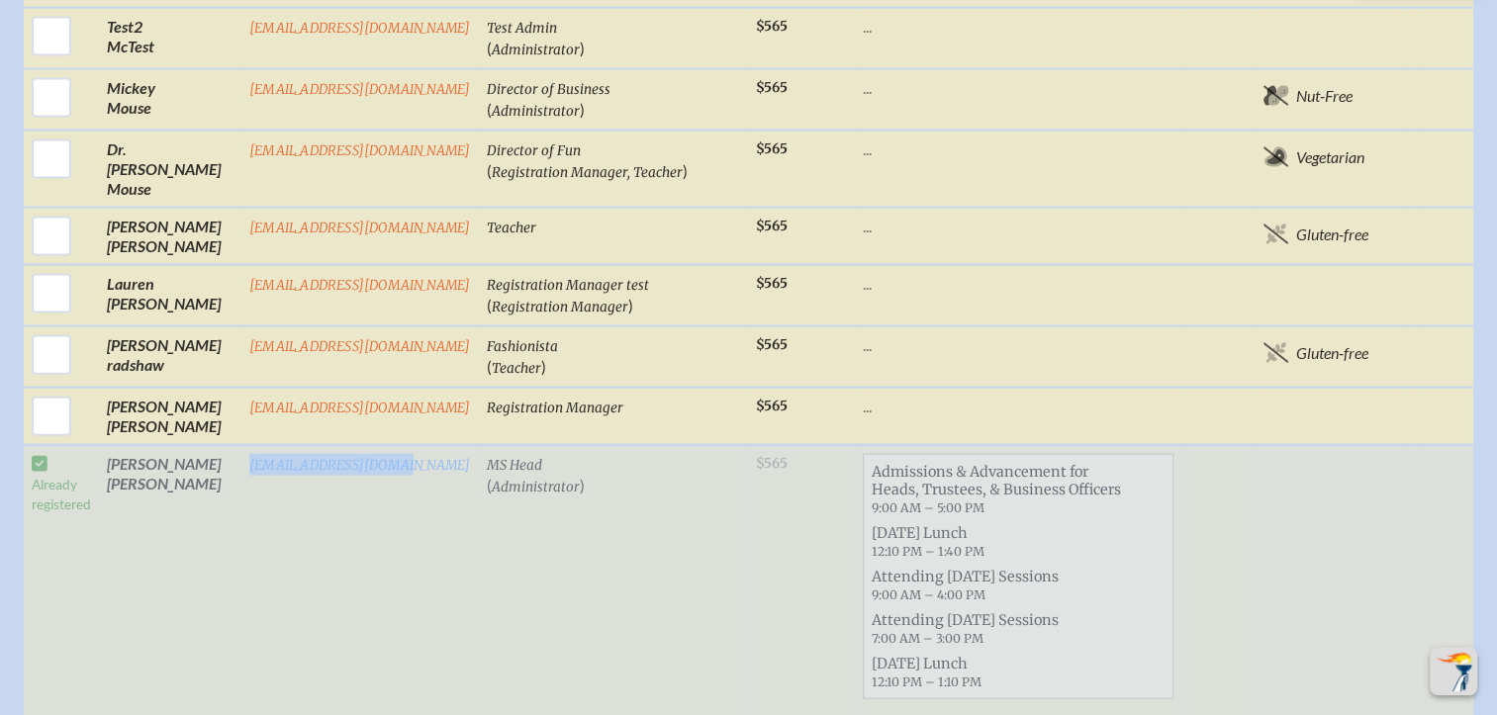
scroll to position [4451, 0]
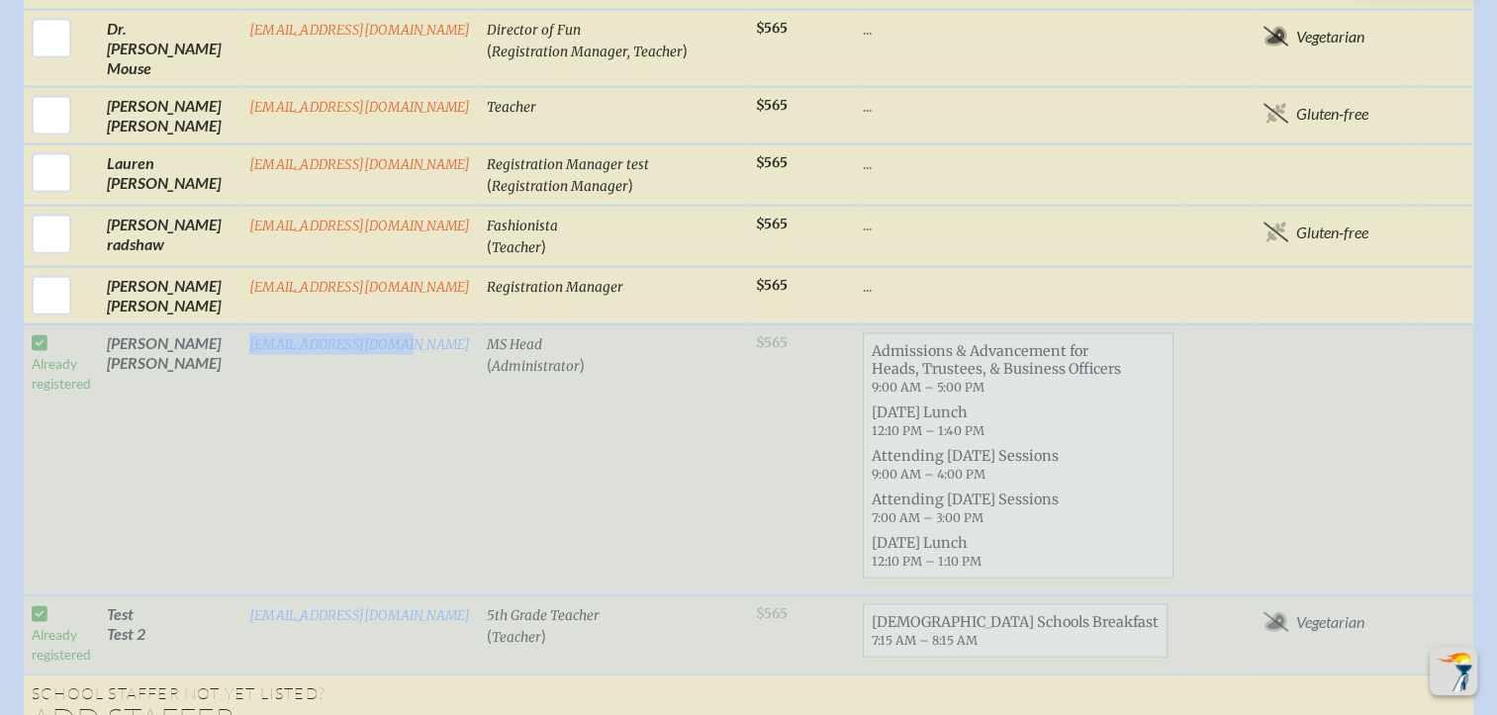
drag, startPoint x: 155, startPoint y: 375, endPoint x: 101, endPoint y: 362, distance: 55.9
click at [101, 595] on td "Test Test 2" at bounding box center [170, 634] width 142 height 79
copy td "Test Test 2"
drag, startPoint x: 177, startPoint y: 109, endPoint x: 103, endPoint y: 95, distance: 75.5
click at [103, 324] on td "[PERSON_NAME]" at bounding box center [170, 459] width 142 height 271
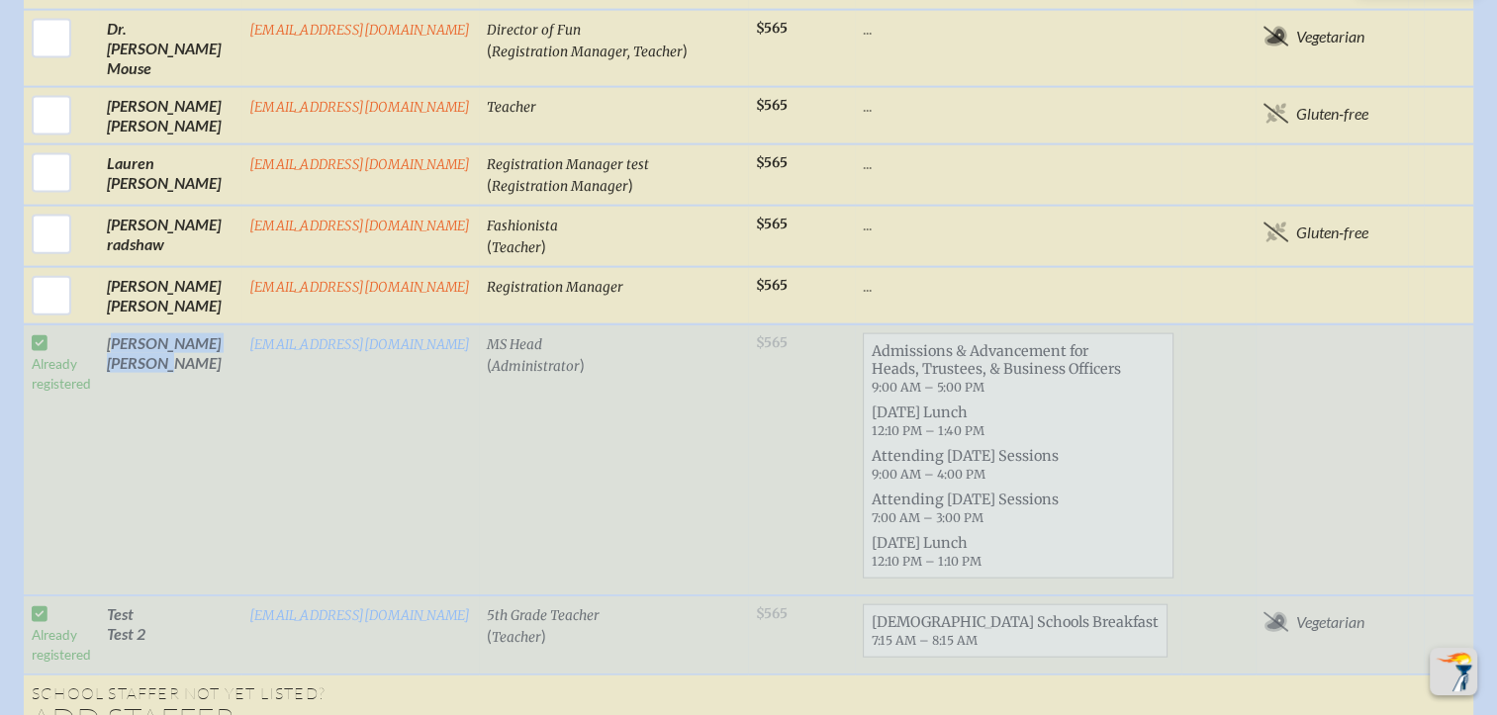
copy td "[PERSON_NAME]"
drag, startPoint x: 149, startPoint y: 381, endPoint x: 91, endPoint y: 358, distance: 62.6
click at [91, 595] on tr "Already registered Test Test 2 [EMAIL_ADDRESS][DOMAIN_NAME] 5th Grade Teacher (…" at bounding box center [763, 634] width 1479 height 79
drag, startPoint x: 91, startPoint y: 358, endPoint x: 131, endPoint y: 354, distance: 39.8
click at [131, 595] on td "Test Test 2" at bounding box center [170, 634] width 142 height 79
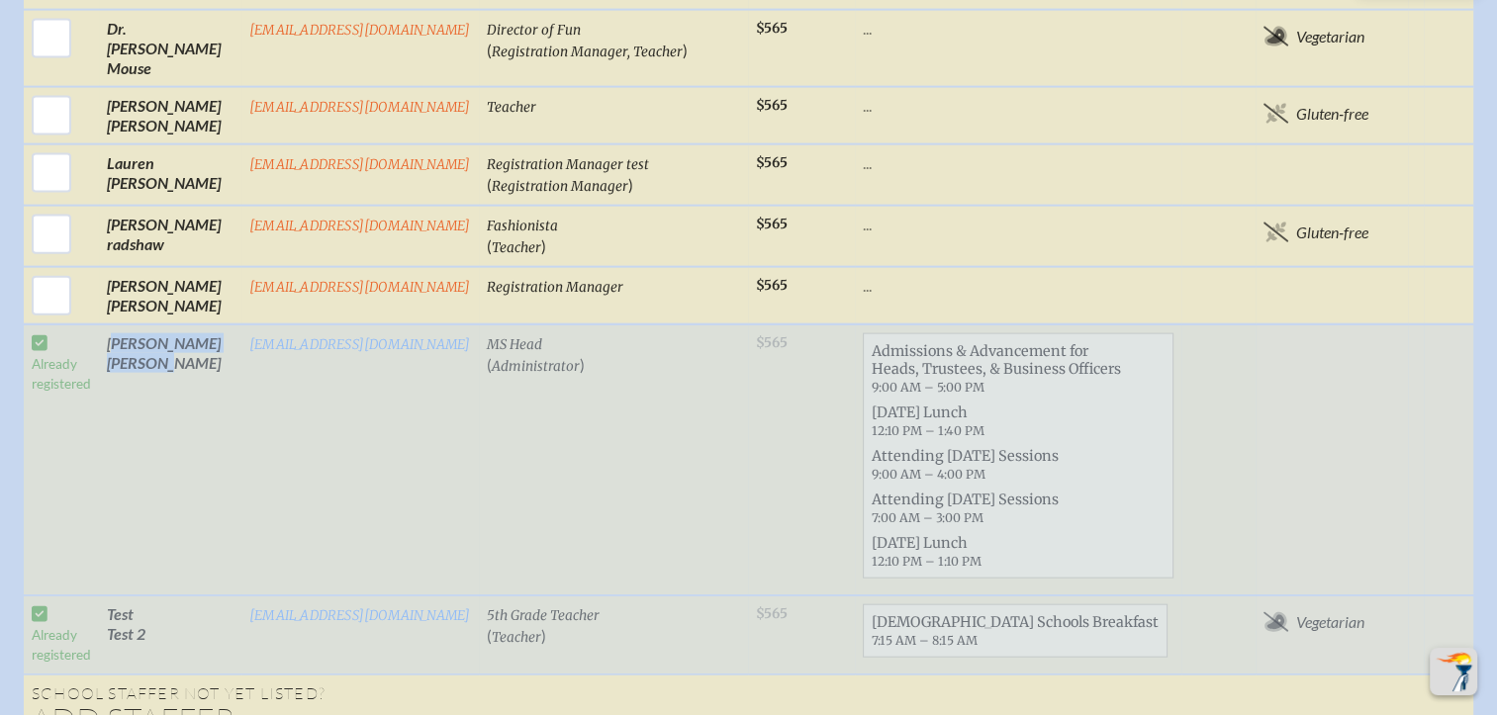
click at [151, 595] on td "Test Test 2" at bounding box center [170, 634] width 142 height 79
drag, startPoint x: 139, startPoint y: 374, endPoint x: 102, endPoint y: 358, distance: 40.8
click at [102, 595] on td "Test Test 2" at bounding box center [170, 634] width 142 height 79
copy td "Test Test 2"
drag, startPoint x: 384, startPoint y: 370, endPoint x: 235, endPoint y: 354, distance: 149.2
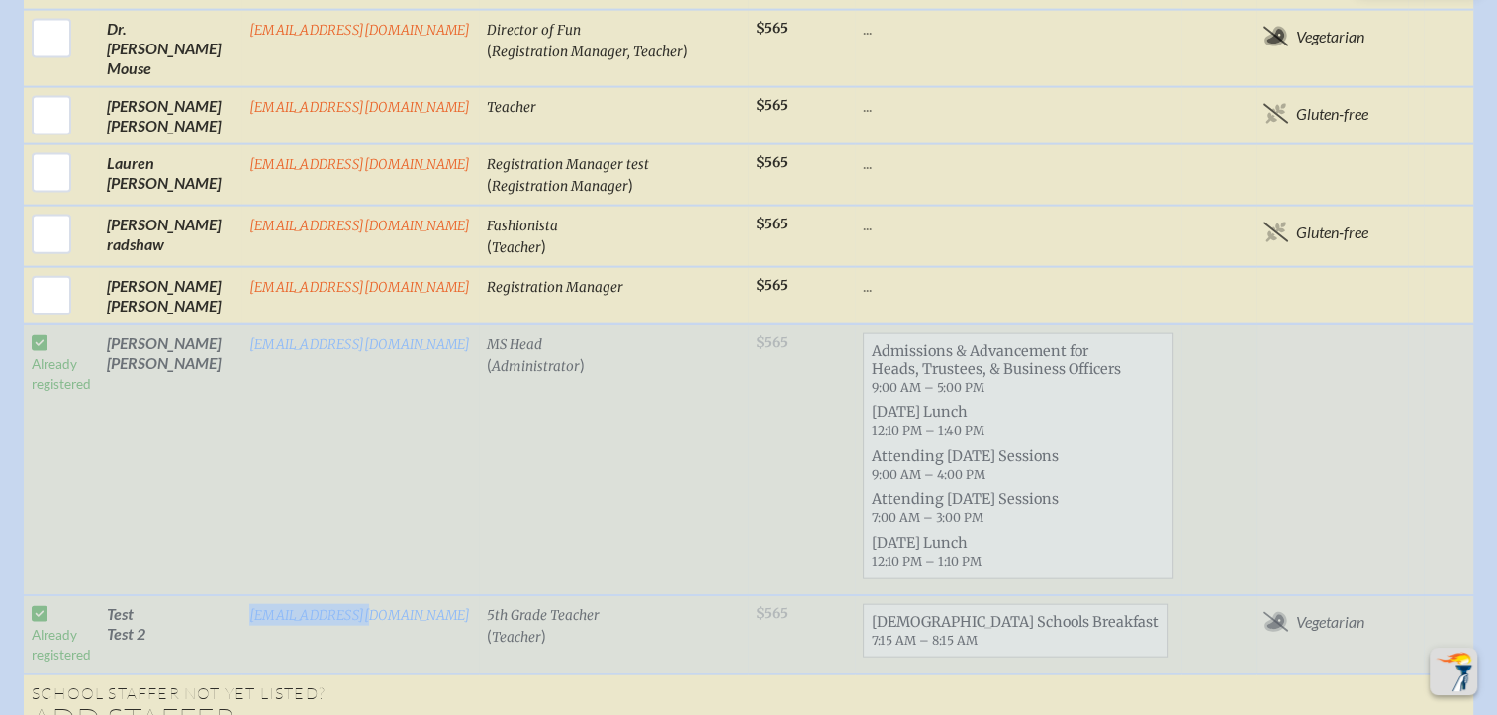
click at [241, 595] on td "[EMAIL_ADDRESS][DOMAIN_NAME]" at bounding box center [359, 634] width 237 height 79
copy link "[EMAIL_ADDRESS][DOMAIN_NAME]"
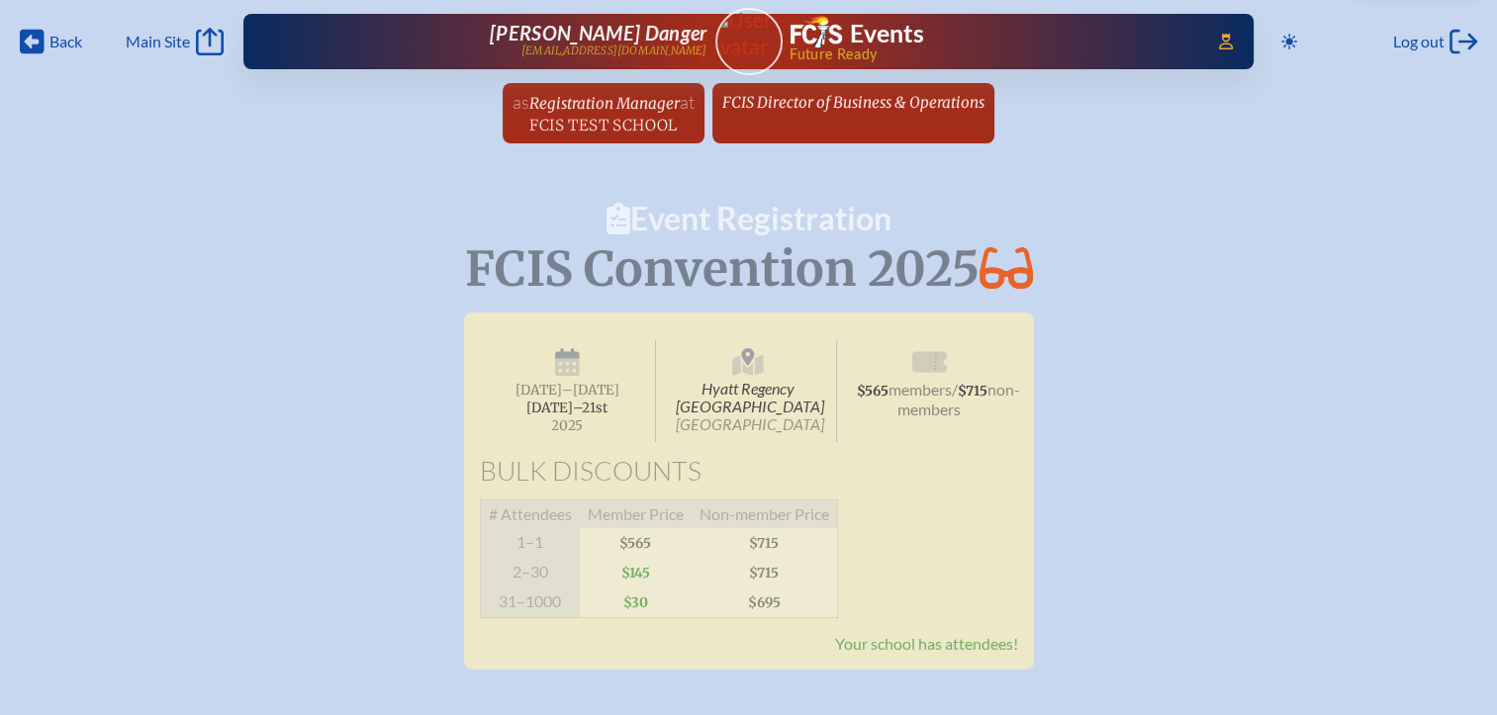
scroll to position [495, 0]
